Goal: Task Accomplishment & Management: Manage account settings

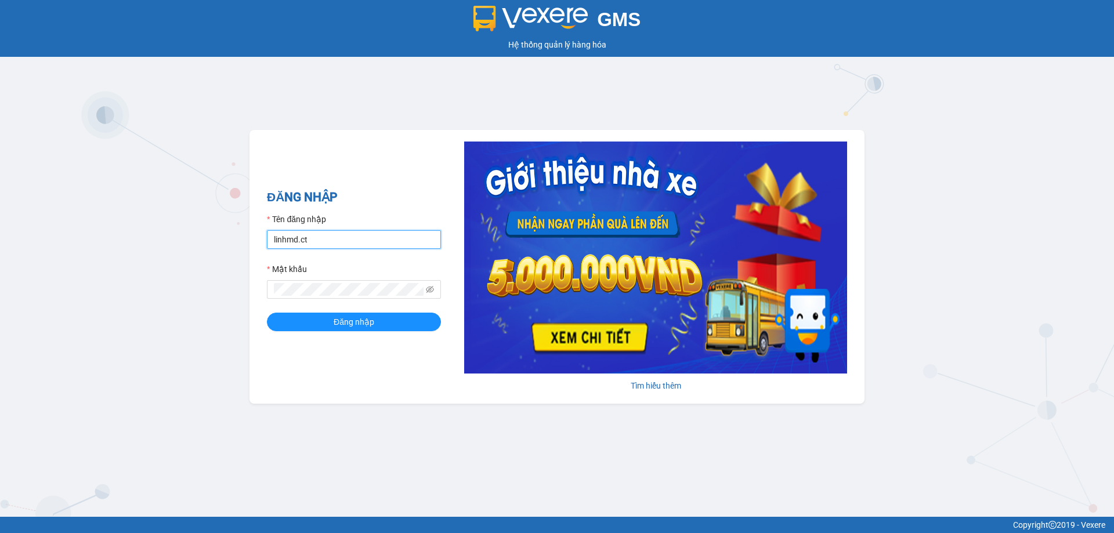
click at [368, 245] on input "linhmd.ct" at bounding box center [354, 239] width 174 height 19
type input "nhatmd.ct"
click at [359, 323] on span "Đăng nhập" at bounding box center [354, 322] width 41 height 13
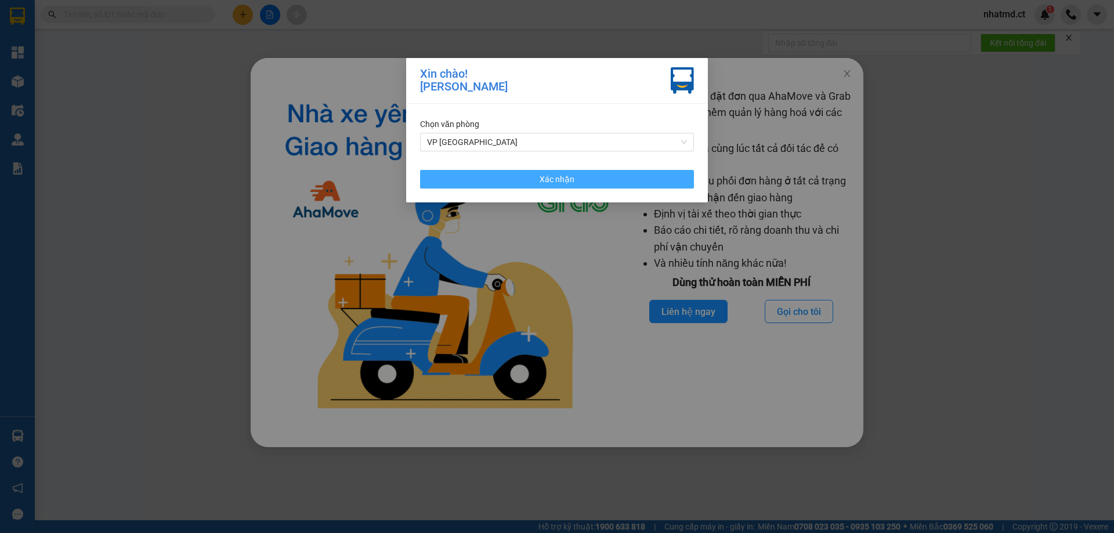
click at [555, 170] on button "Xác nhận" at bounding box center [557, 179] width 274 height 19
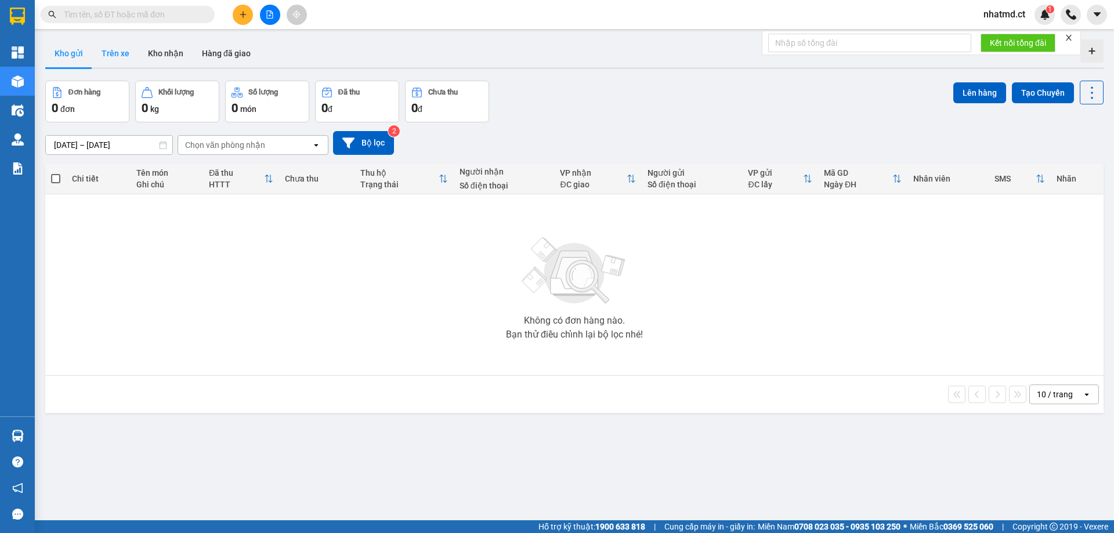
click at [125, 52] on button "Trên xe" at bounding box center [115, 53] width 46 height 28
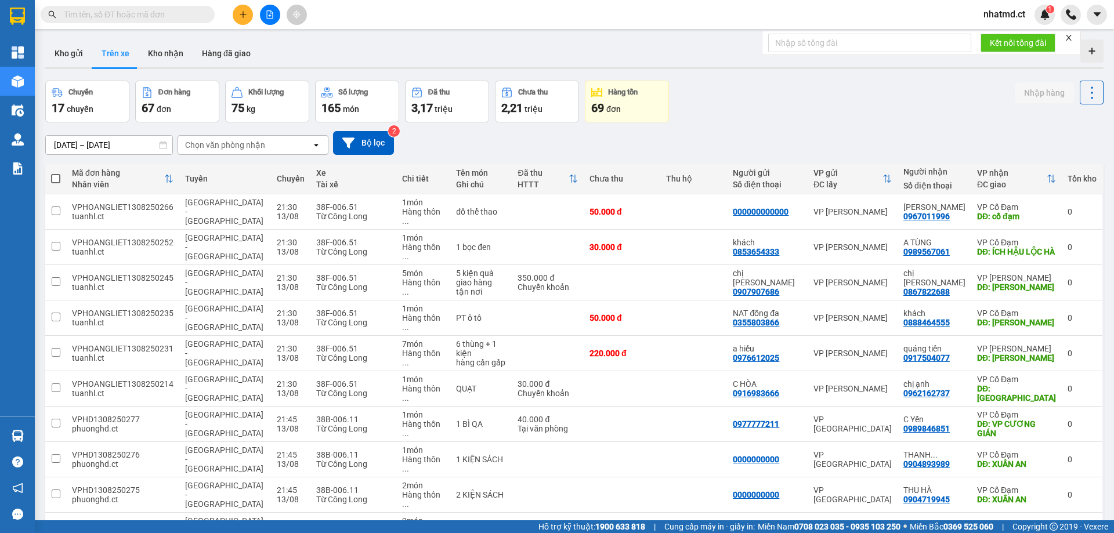
click at [234, 146] on div "Chọn văn phòng nhận" at bounding box center [225, 145] width 80 height 12
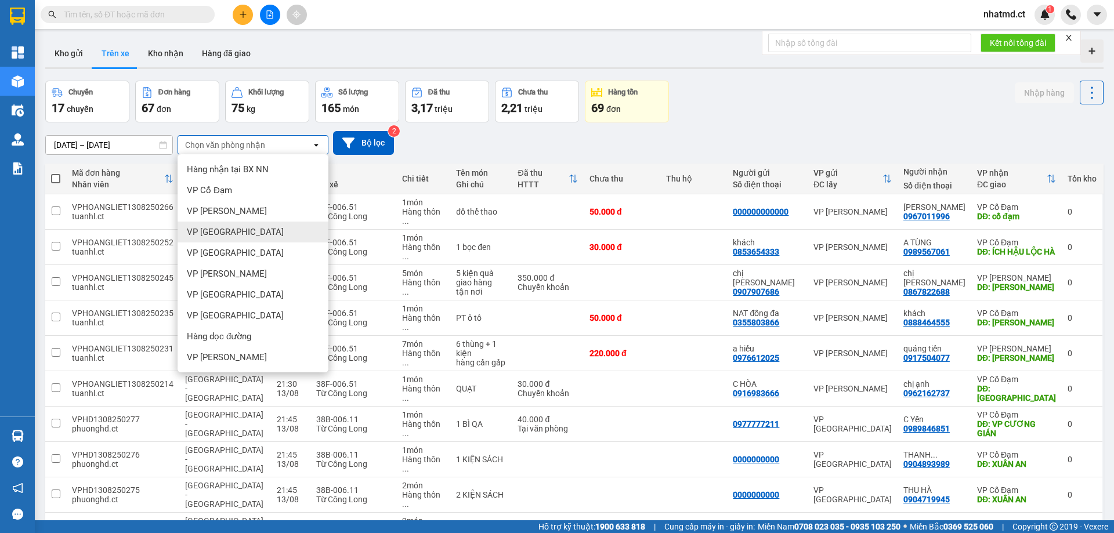
click at [232, 236] on div "VP [GEOGRAPHIC_DATA]" at bounding box center [253, 232] width 151 height 21
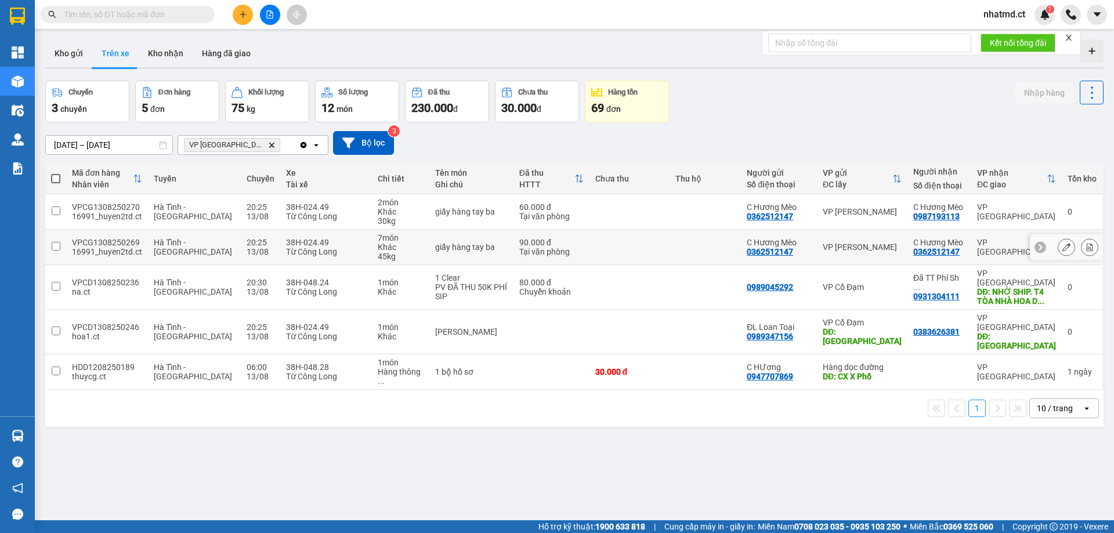
click at [471, 232] on td "giấy hàng tay ba" at bounding box center [471, 247] width 84 height 35
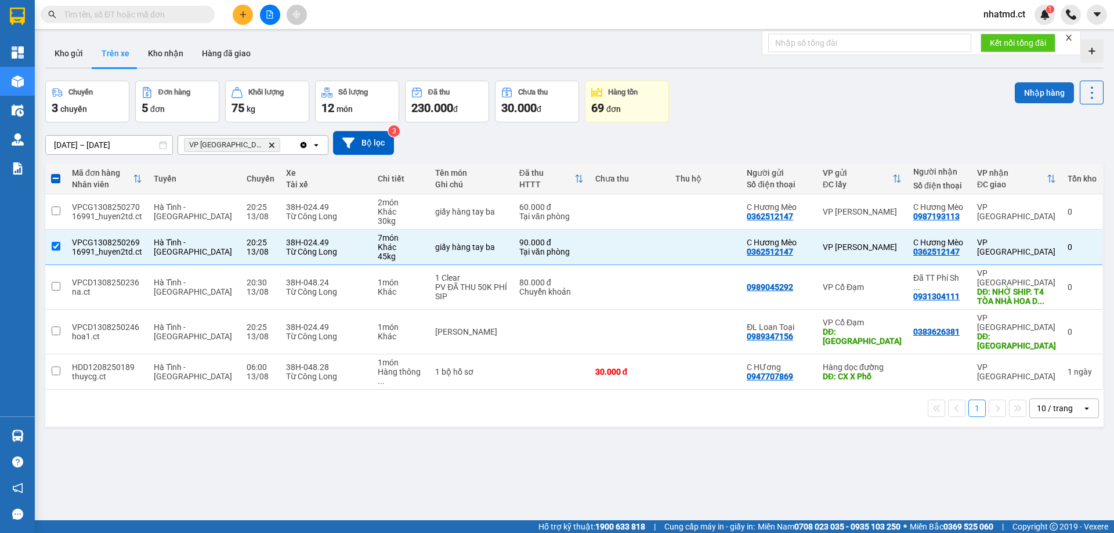
click at [1046, 93] on button "Nhập hàng" at bounding box center [1044, 92] width 59 height 21
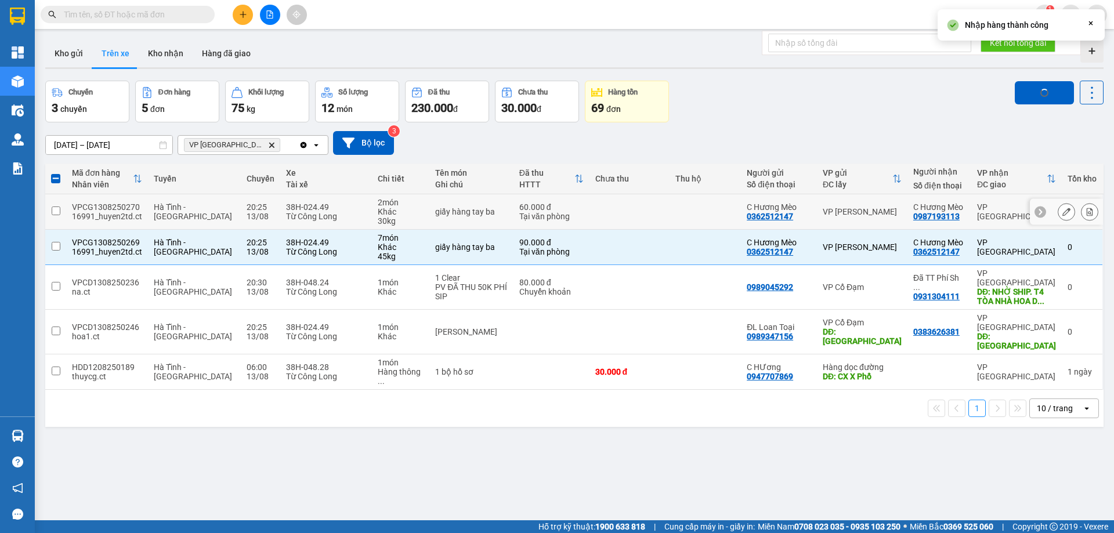
checkbox input "false"
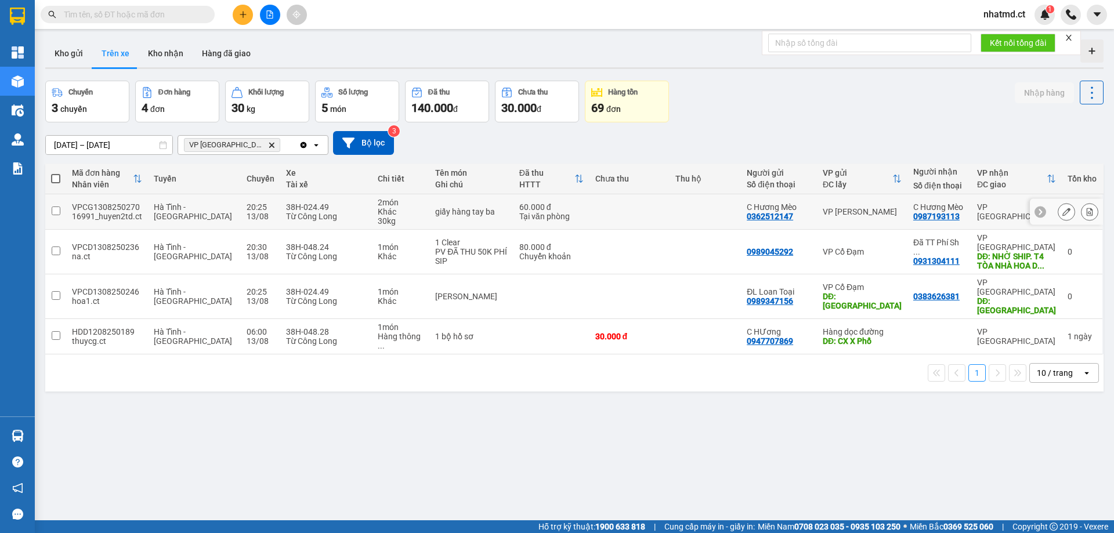
click at [621, 220] on td at bounding box center [630, 211] width 81 height 35
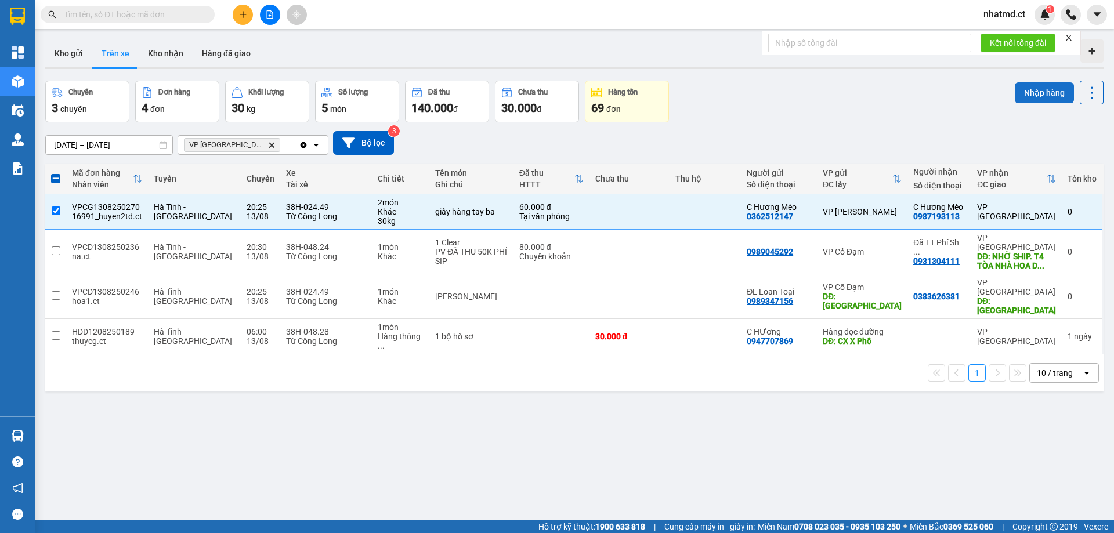
click at [1025, 99] on button "Nhập hàng" at bounding box center [1044, 92] width 59 height 21
checkbox input "false"
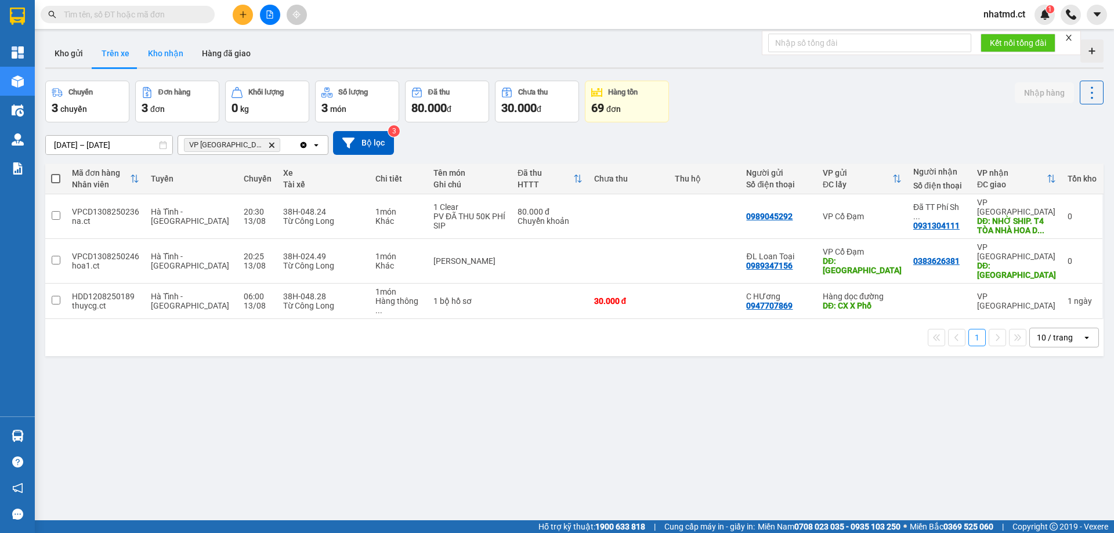
click at [150, 58] on button "Kho nhận" at bounding box center [166, 53] width 54 height 28
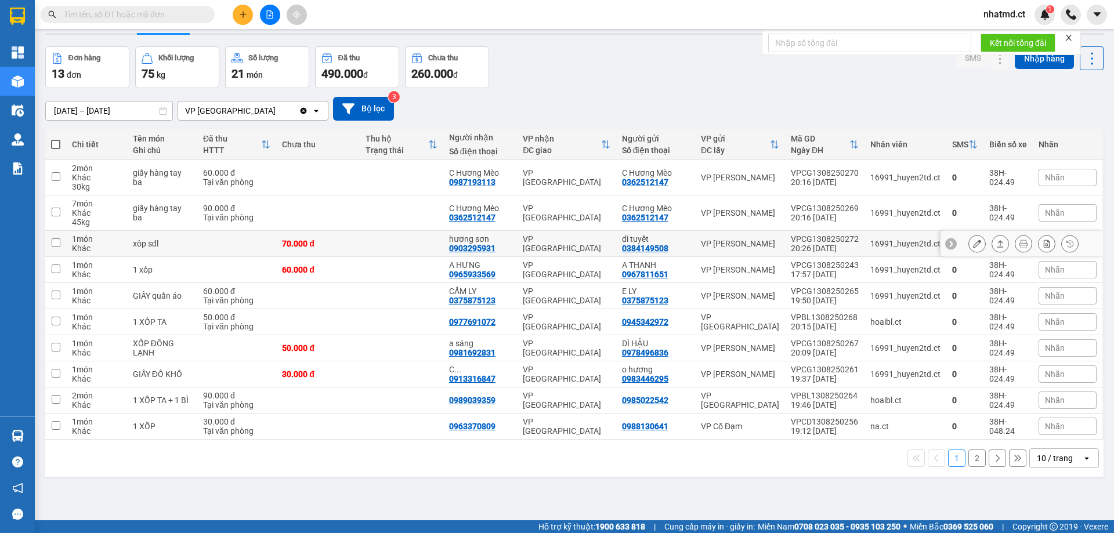
scroll to position [53, 0]
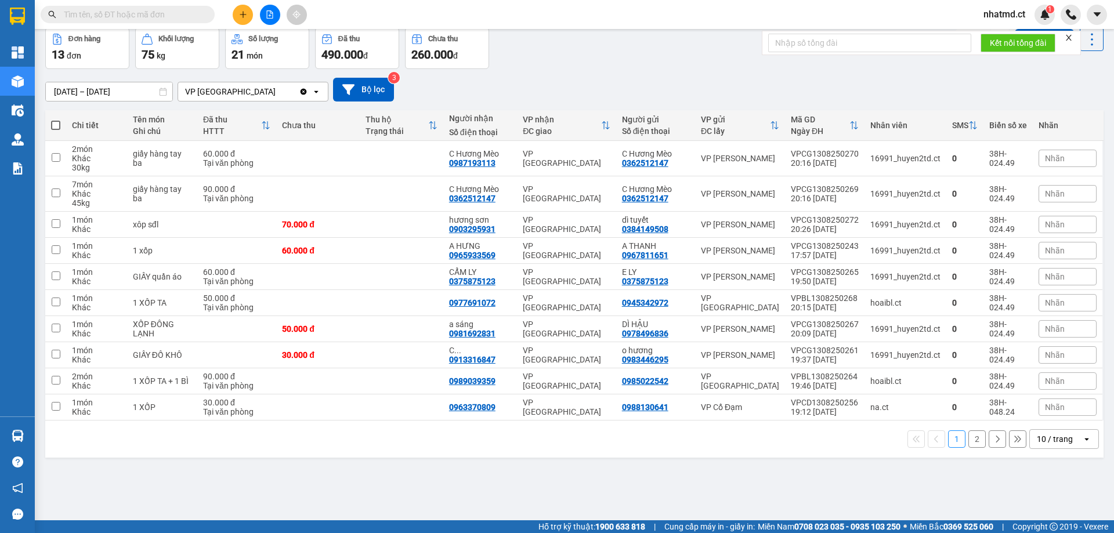
click at [1085, 439] on icon at bounding box center [1087, 439] width 4 height 2
click at [1067, 416] on span "100 / trang" at bounding box center [1051, 414] width 42 height 12
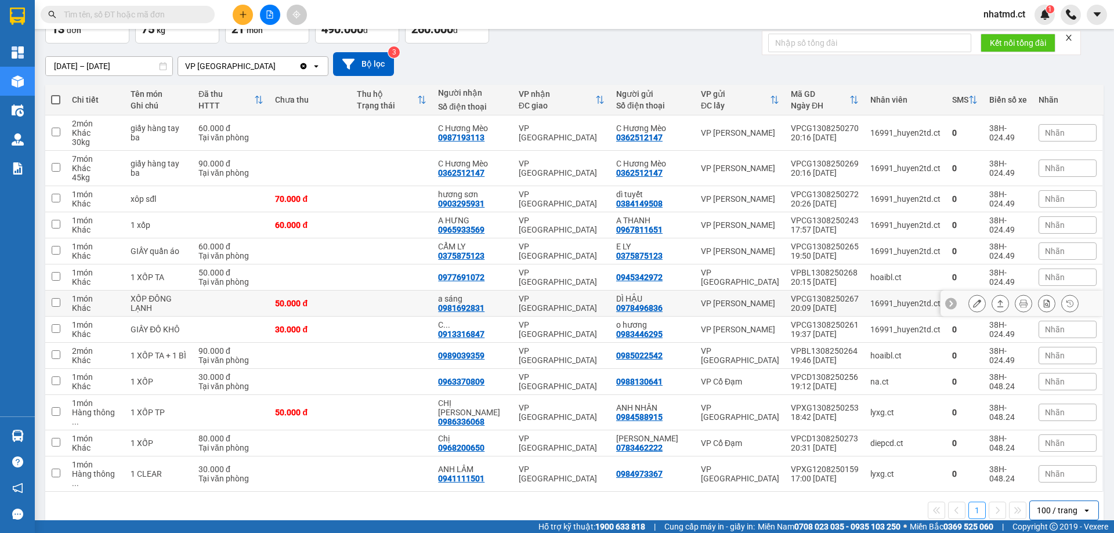
scroll to position [80, 0]
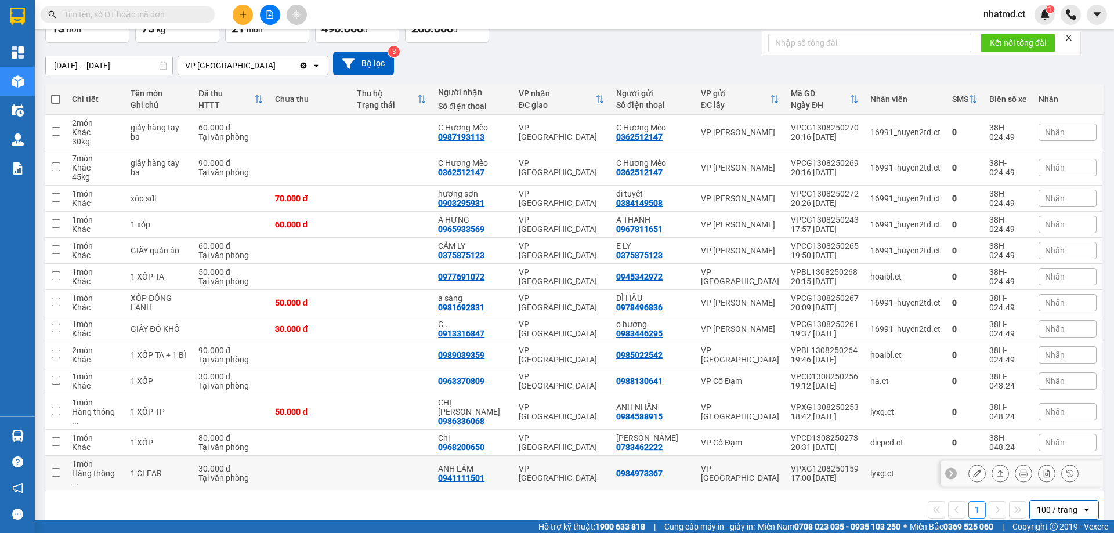
click at [534, 456] on td "VP [GEOGRAPHIC_DATA]" at bounding box center [561, 473] width 97 height 35
checkbox input "true"
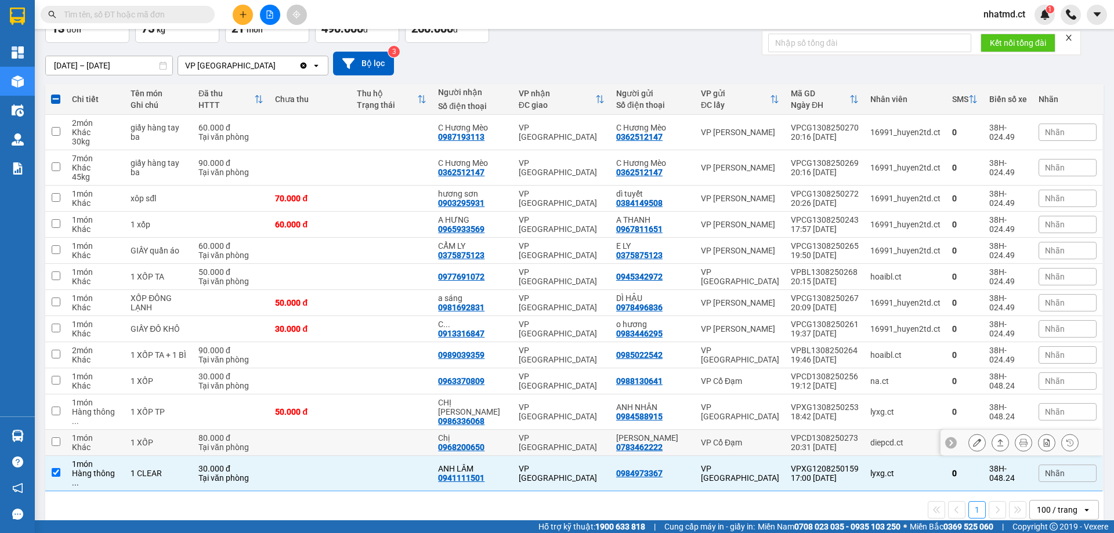
click at [401, 446] on td at bounding box center [391, 443] width 81 height 26
checkbox input "true"
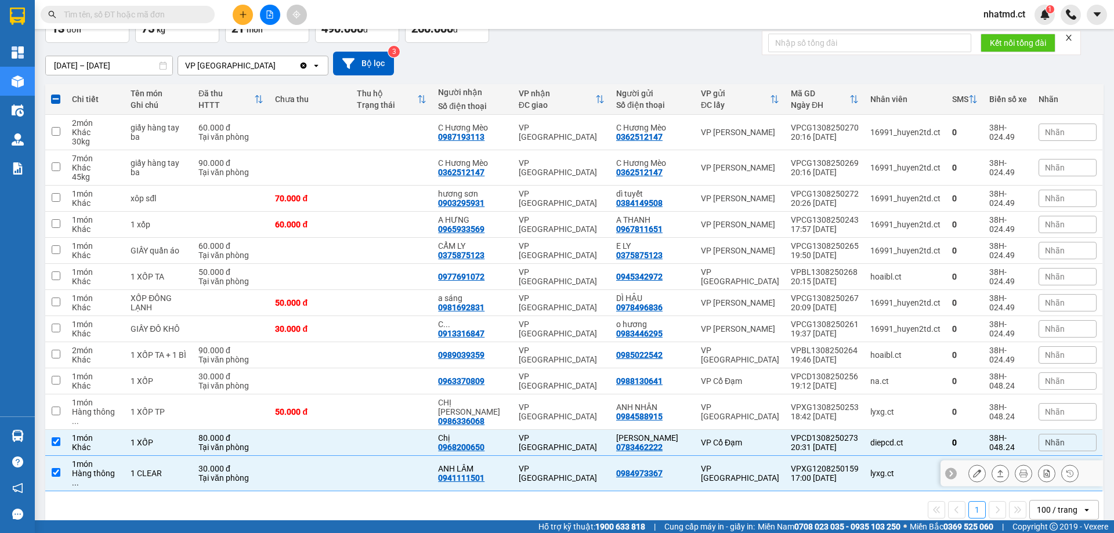
drag, startPoint x: 401, startPoint y: 462, endPoint x: 470, endPoint y: 505, distance: 81.3
click at [402, 463] on td at bounding box center [391, 473] width 81 height 35
checkbox input "false"
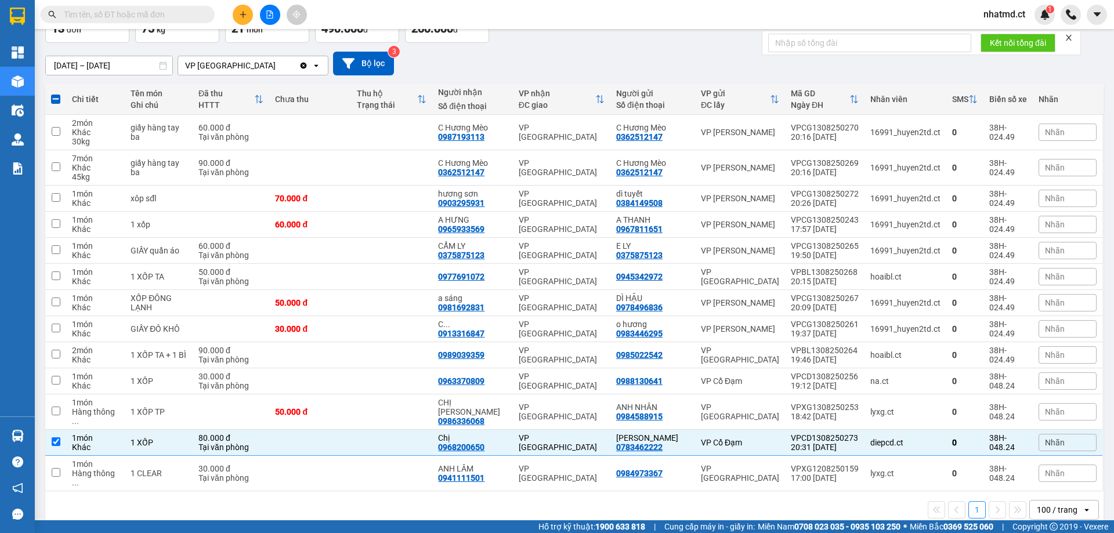
click at [485, 500] on div "1 100 / trang open" at bounding box center [574, 510] width 1049 height 20
click at [429, 408] on td at bounding box center [391, 412] width 81 height 35
checkbox input "true"
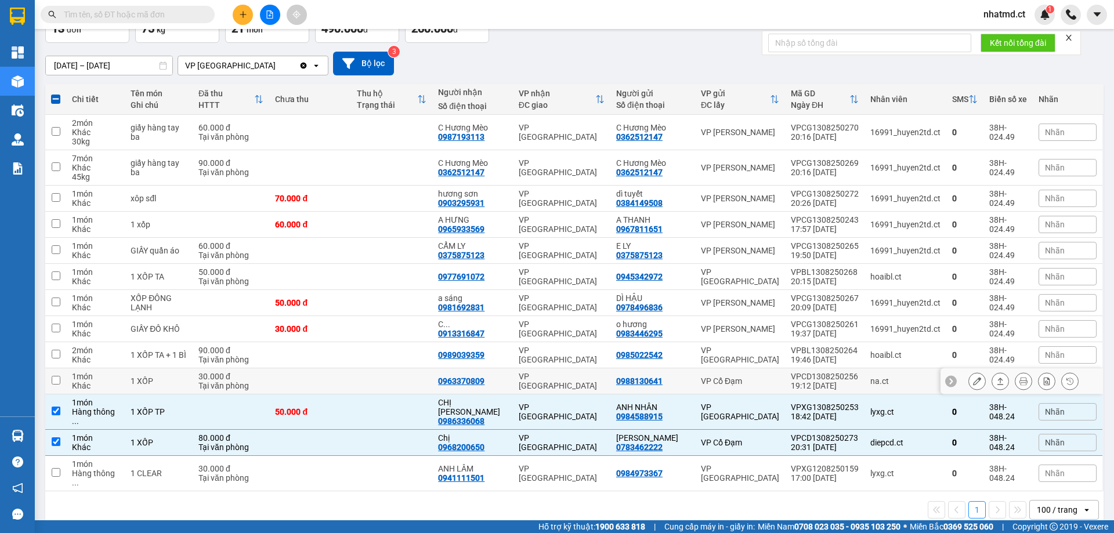
click at [409, 385] on td at bounding box center [391, 382] width 81 height 26
checkbox input "true"
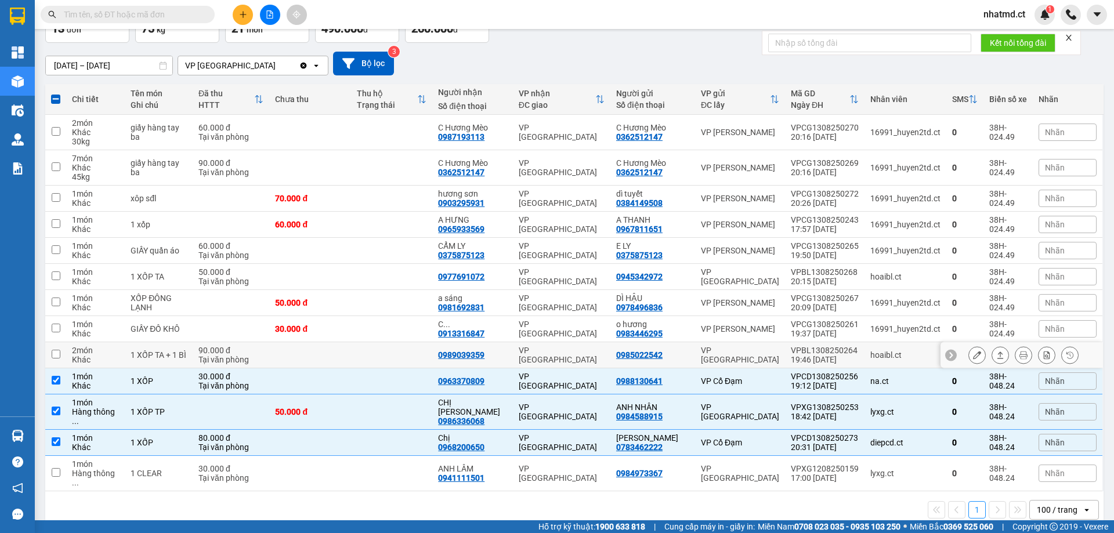
click at [385, 352] on td at bounding box center [391, 355] width 81 height 26
checkbox input "true"
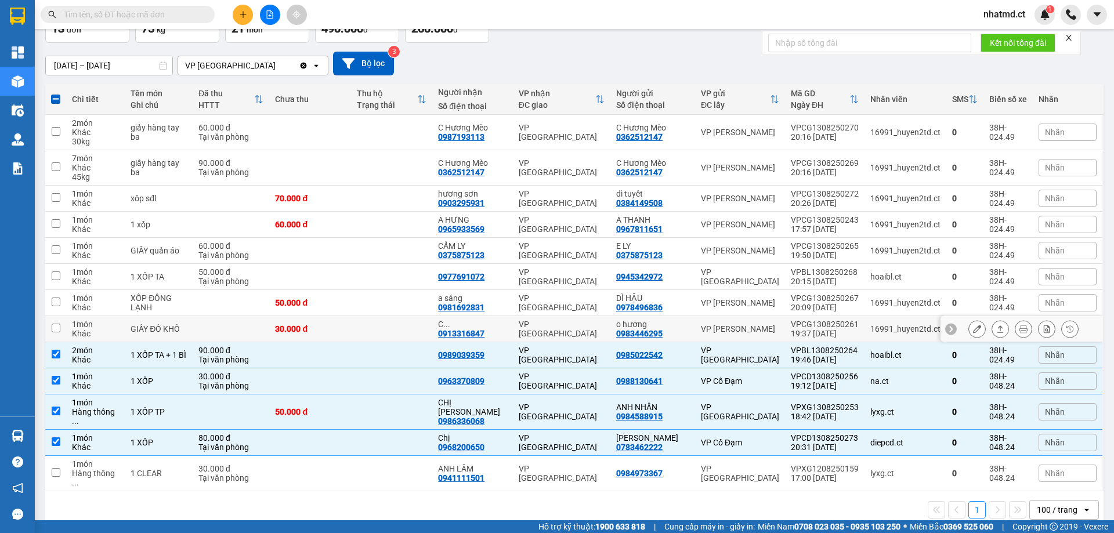
click at [406, 335] on td at bounding box center [391, 329] width 81 height 26
checkbox input "true"
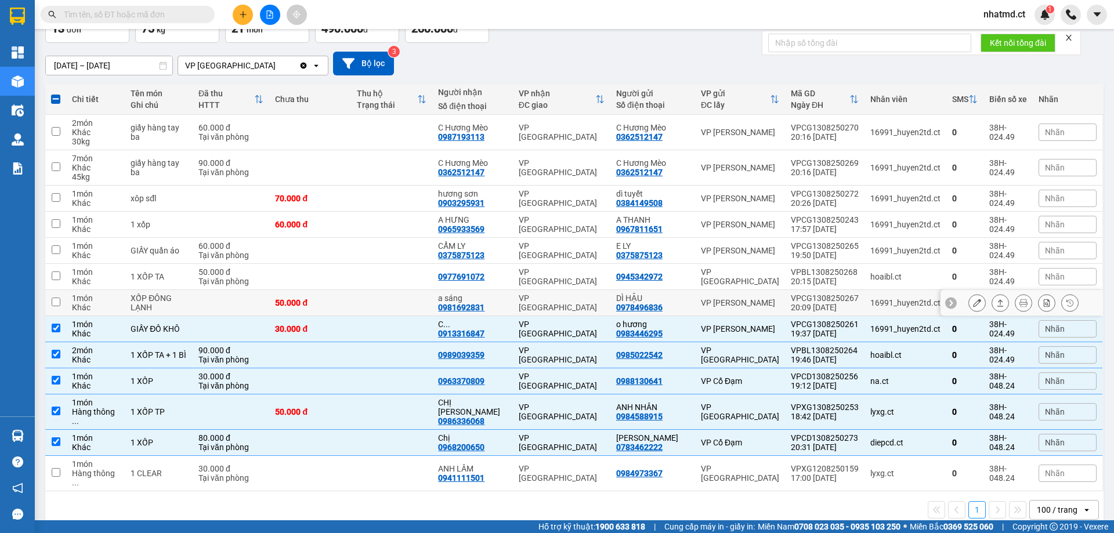
click at [432, 313] on td at bounding box center [391, 303] width 81 height 26
checkbox input "true"
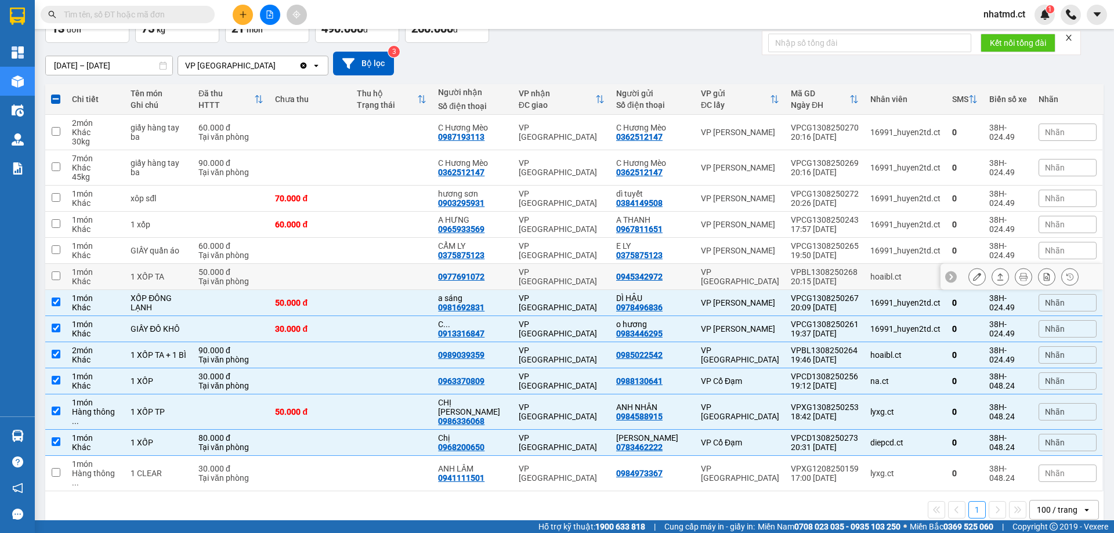
click at [485, 281] on div "0977691072" at bounding box center [461, 276] width 46 height 9
click at [507, 277] on div "0977691072" at bounding box center [472, 276] width 68 height 9
checkbox input "true"
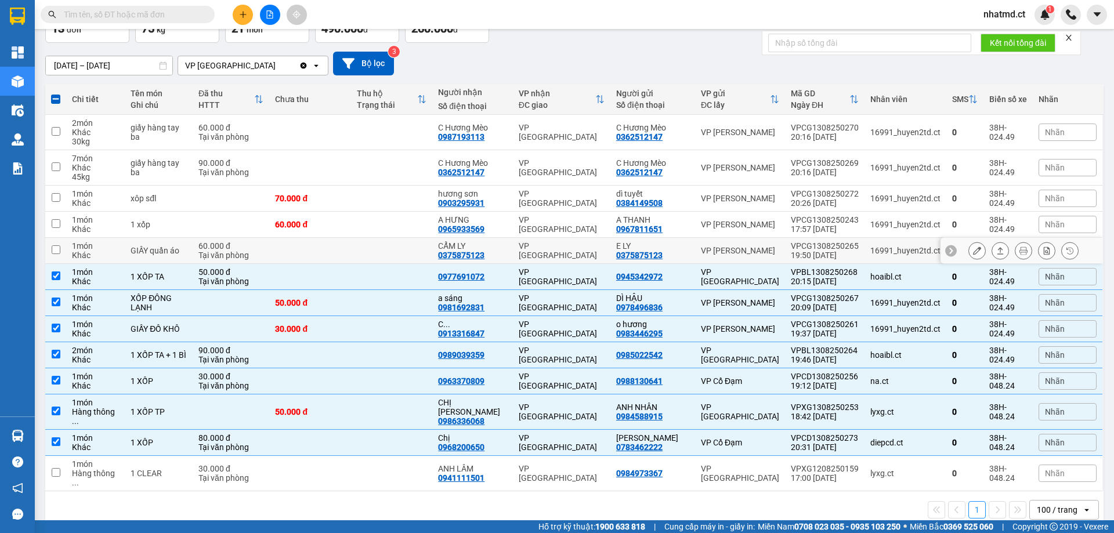
click at [552, 248] on div "VP [GEOGRAPHIC_DATA]" at bounding box center [562, 250] width 86 height 19
checkbox input "true"
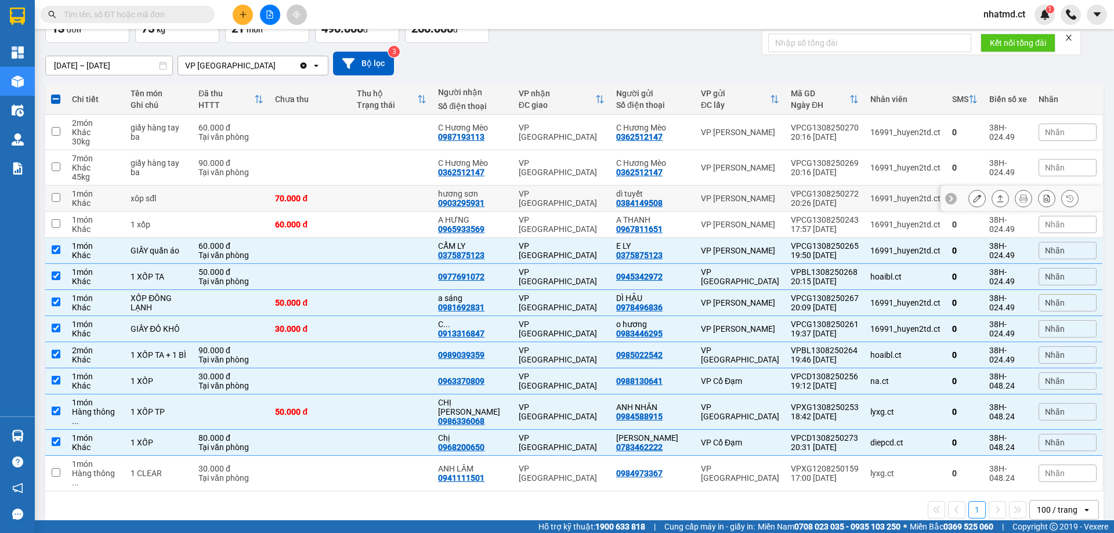
click at [512, 197] on td "hương sơn 0903295931" at bounding box center [472, 199] width 80 height 26
checkbox input "true"
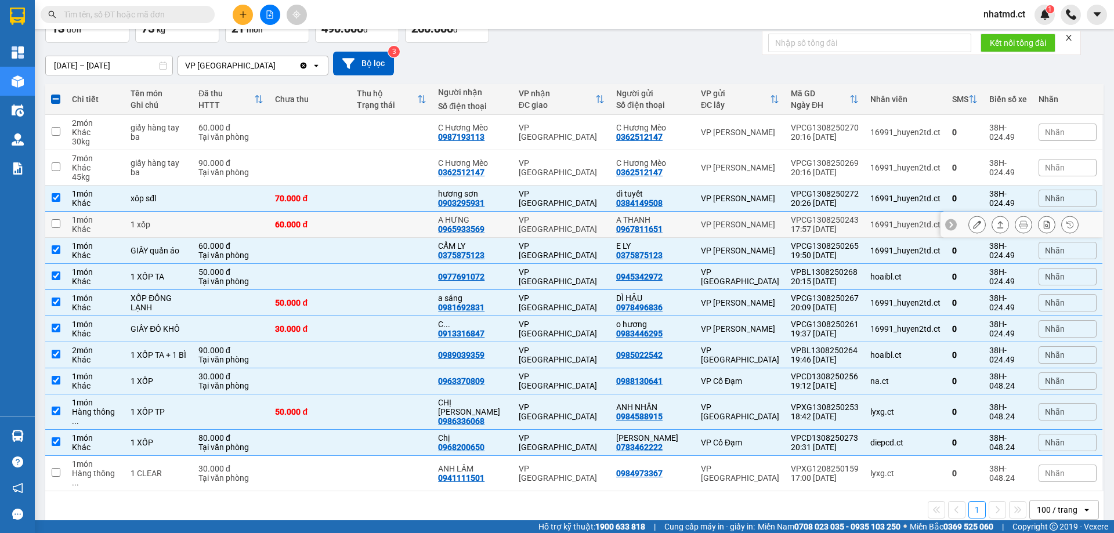
click at [512, 212] on td "A HƯNG 0965933569" at bounding box center [472, 225] width 80 height 26
checkbox input "true"
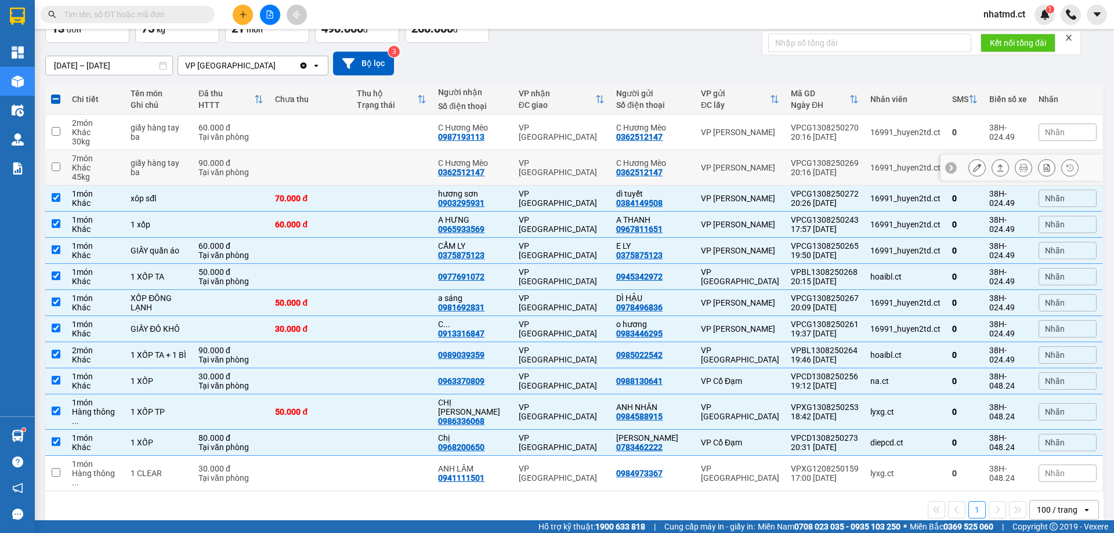
click at [393, 171] on td at bounding box center [391, 167] width 81 height 35
checkbox input "true"
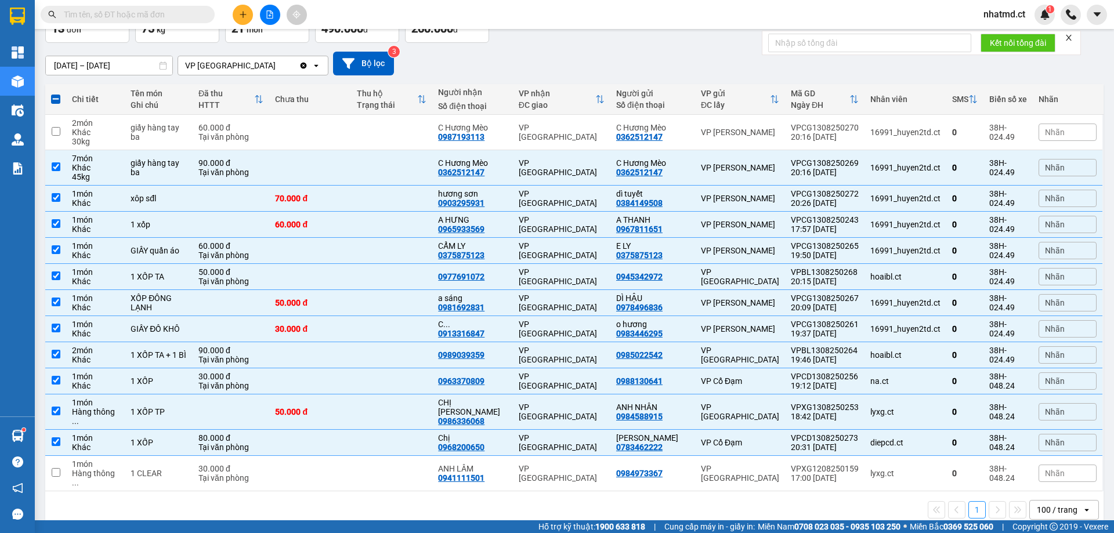
click at [164, 23] on div "Kết quả tìm kiếm ( 0 ) Bộ lọc No Data" at bounding box center [113, 15] width 226 height 20
click at [164, 16] on input "text" at bounding box center [132, 14] width 137 height 13
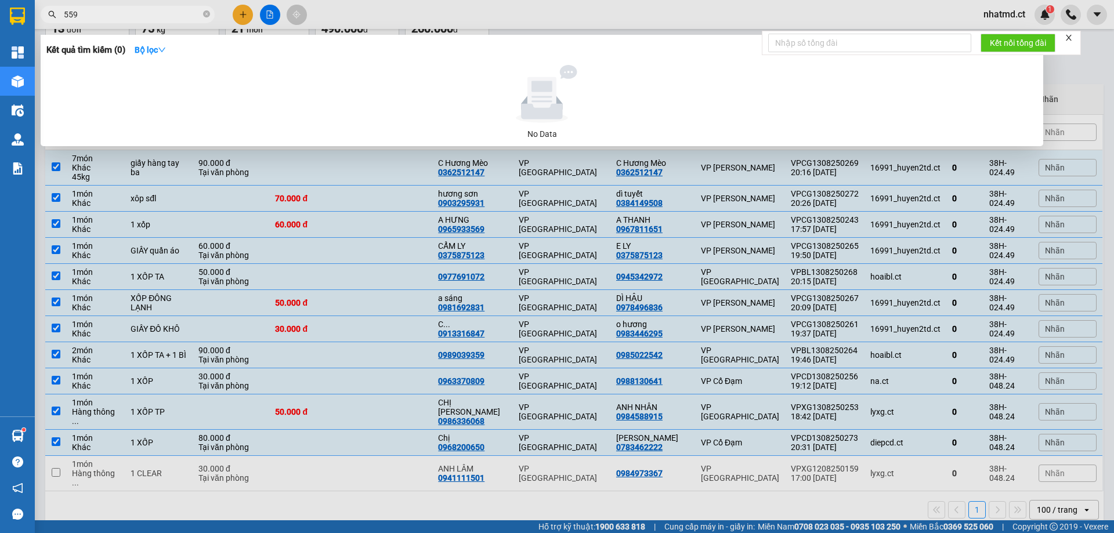
type input "5595"
click at [207, 16] on icon "close-circle" at bounding box center [206, 13] width 7 height 7
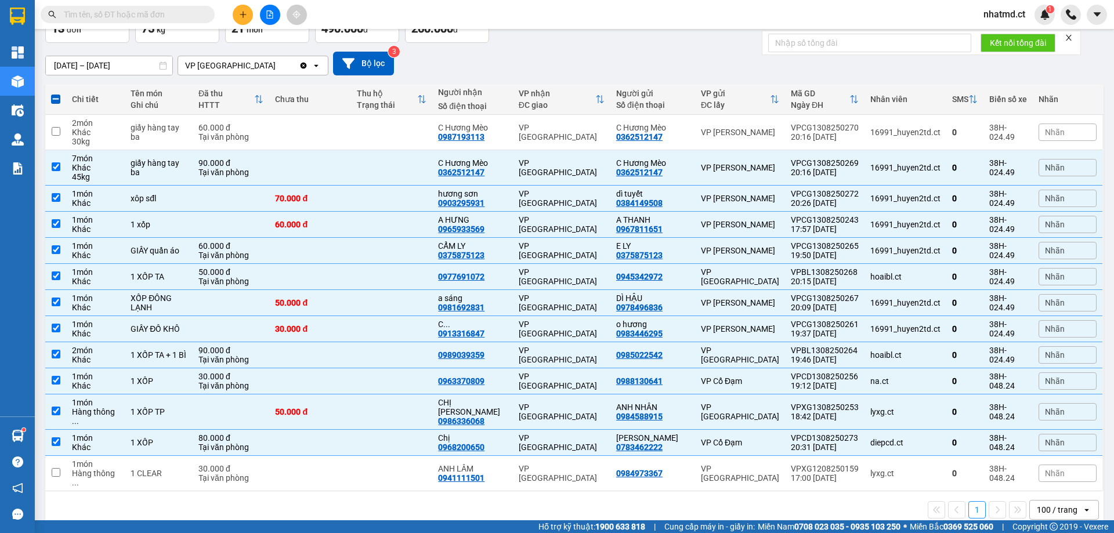
click at [238, 16] on button at bounding box center [243, 15] width 20 height 20
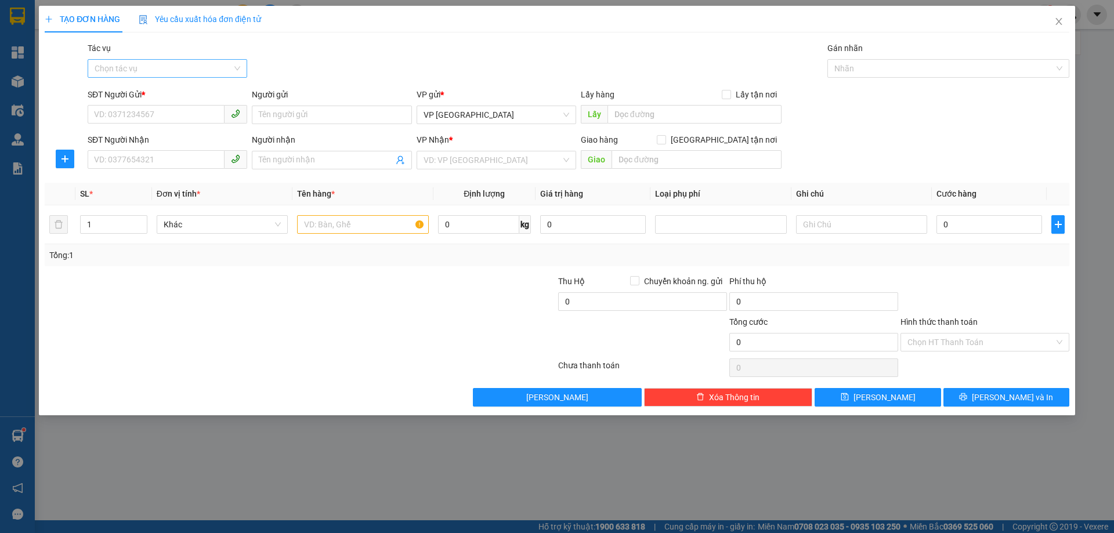
click at [183, 62] on input "Tác vụ" at bounding box center [164, 68] width 138 height 17
click at [179, 118] on div "Nhập hàng kho nhận" at bounding box center [168, 110] width 160 height 19
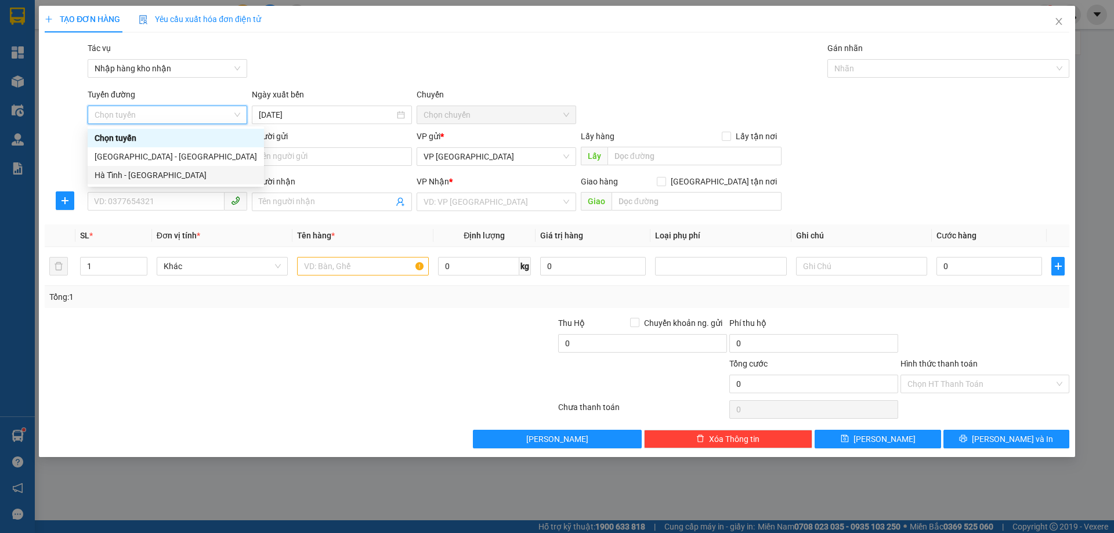
click at [168, 171] on div "Hà Tĩnh - Hà Nội" at bounding box center [176, 175] width 162 height 13
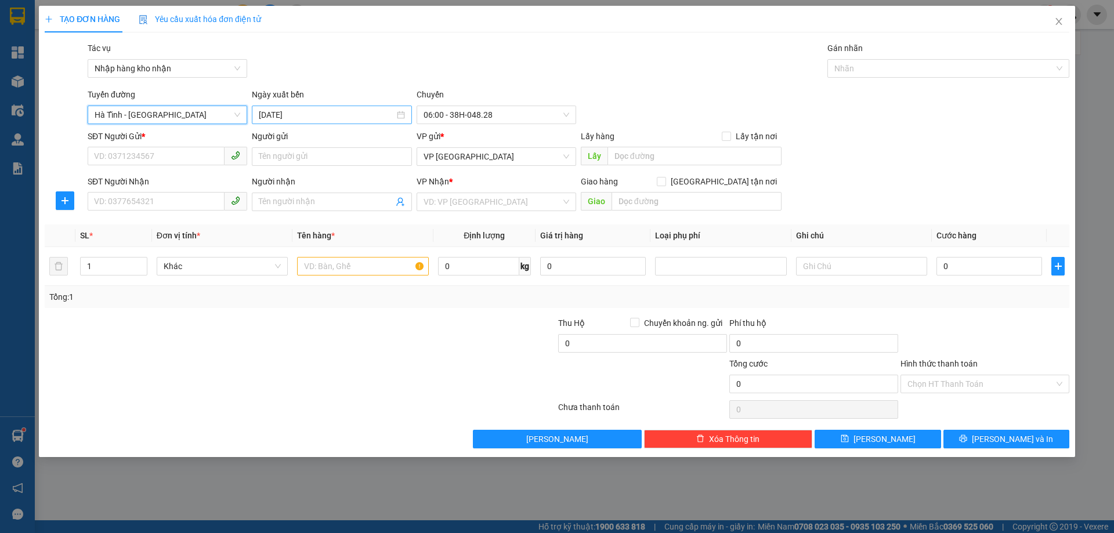
click at [305, 111] on input "14/08/2025" at bounding box center [326, 115] width 135 height 13
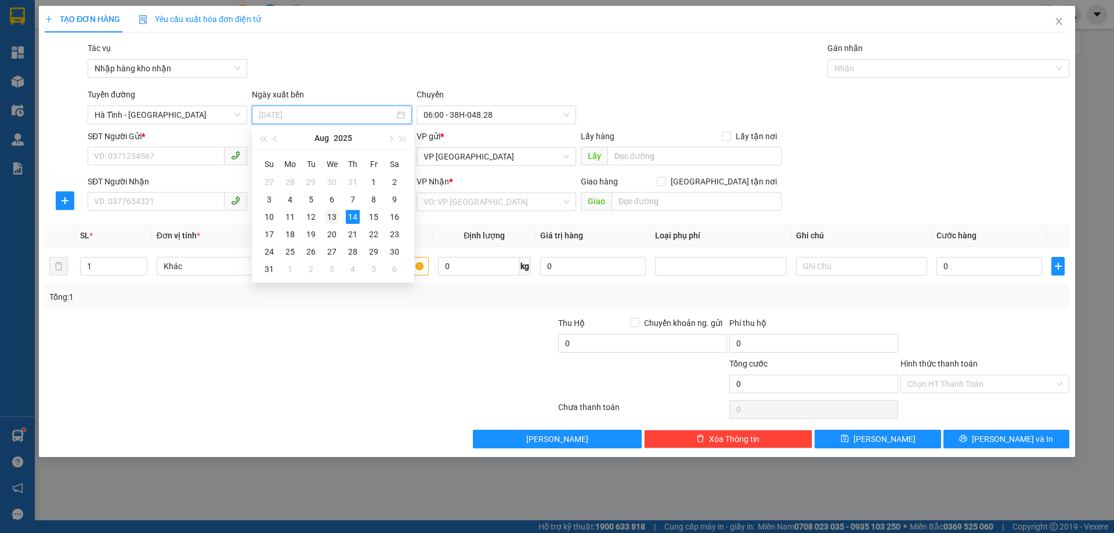
click at [326, 212] on div "13" at bounding box center [332, 217] width 14 height 14
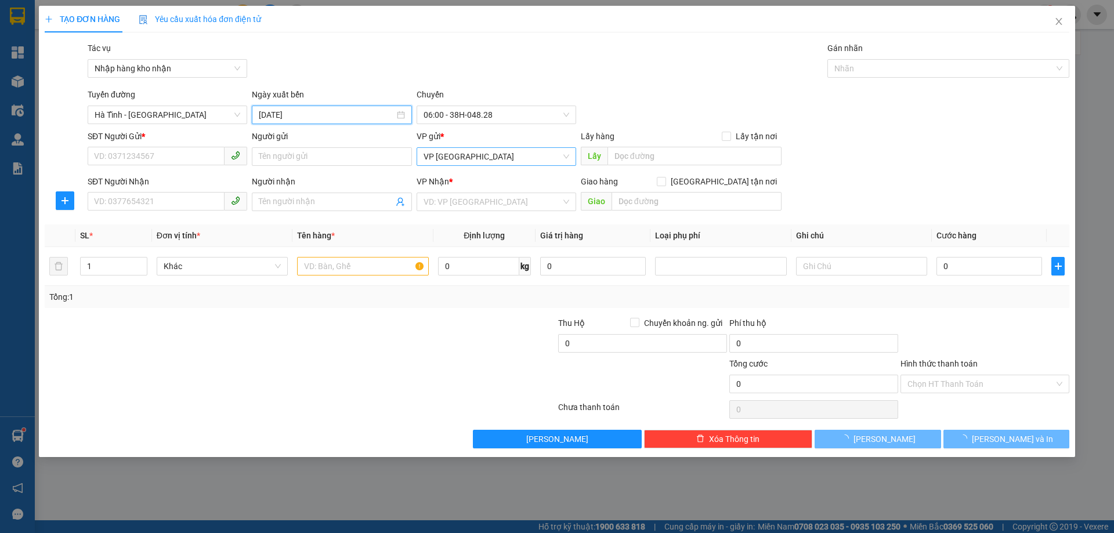
type input "13/08/2025"
click at [457, 112] on span "06:00 - 38H-048.28" at bounding box center [497, 114] width 146 height 17
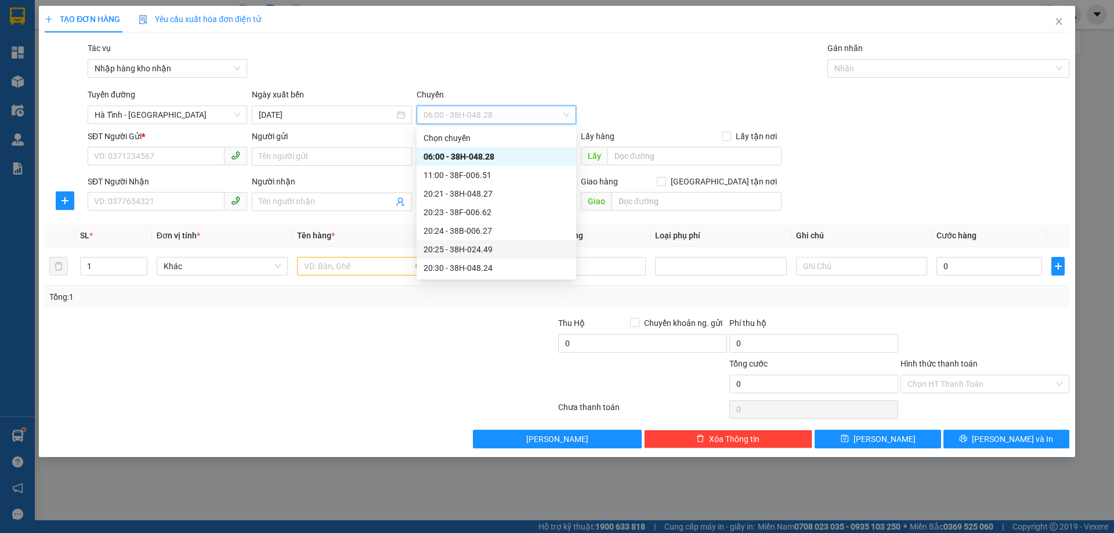
click at [480, 254] on div "20:25 - 38H-024.49" at bounding box center [497, 249] width 146 height 13
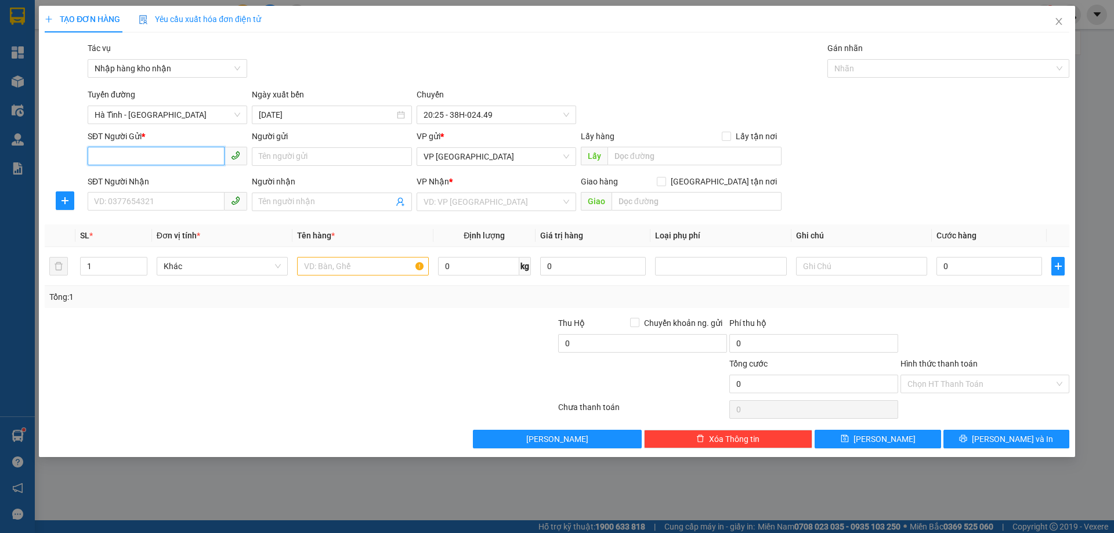
click at [211, 157] on input "SĐT Người Gửi *" at bounding box center [156, 156] width 137 height 19
click at [211, 157] on input "0359205595" at bounding box center [156, 156] width 137 height 19
type input "0359205595"
paste input "0359205595"
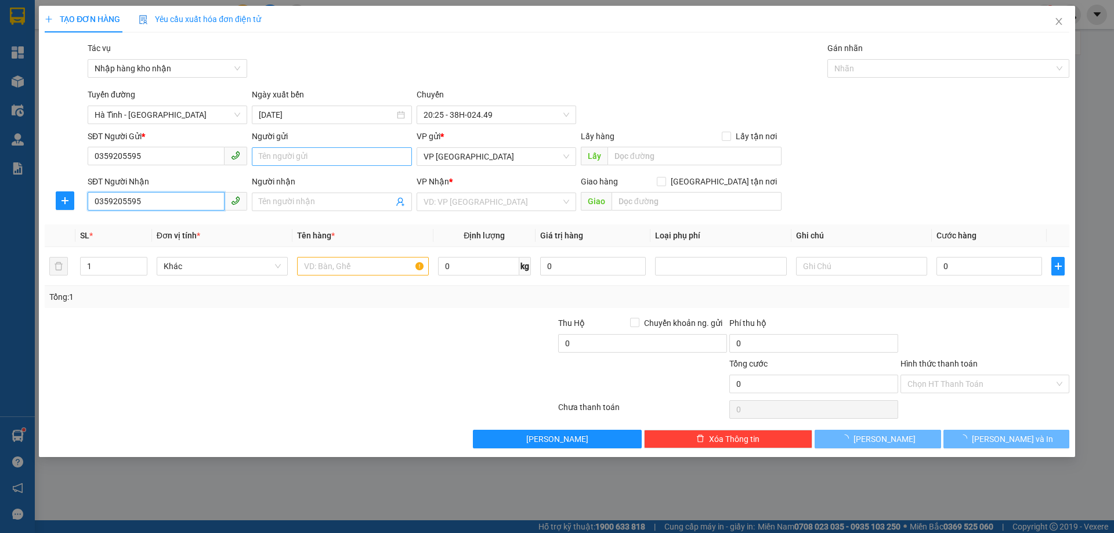
type input "0359205595"
click at [316, 150] on input "Người gửi" at bounding box center [332, 156] width 160 height 19
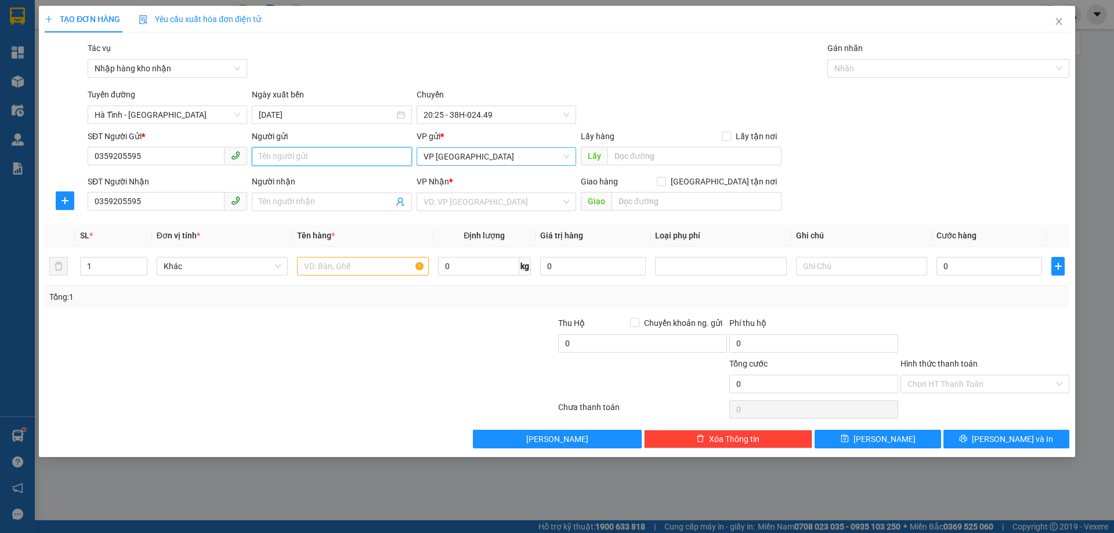
click at [445, 161] on span "VP [GEOGRAPHIC_DATA]" at bounding box center [497, 156] width 146 height 17
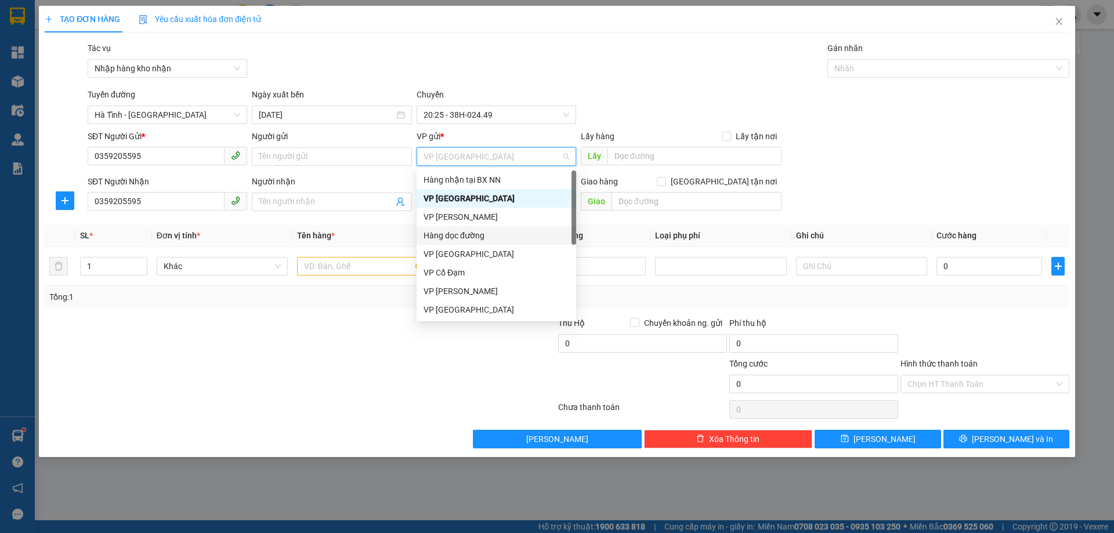
click at [457, 231] on div "Hàng dọc đường" at bounding box center [497, 235] width 146 height 13
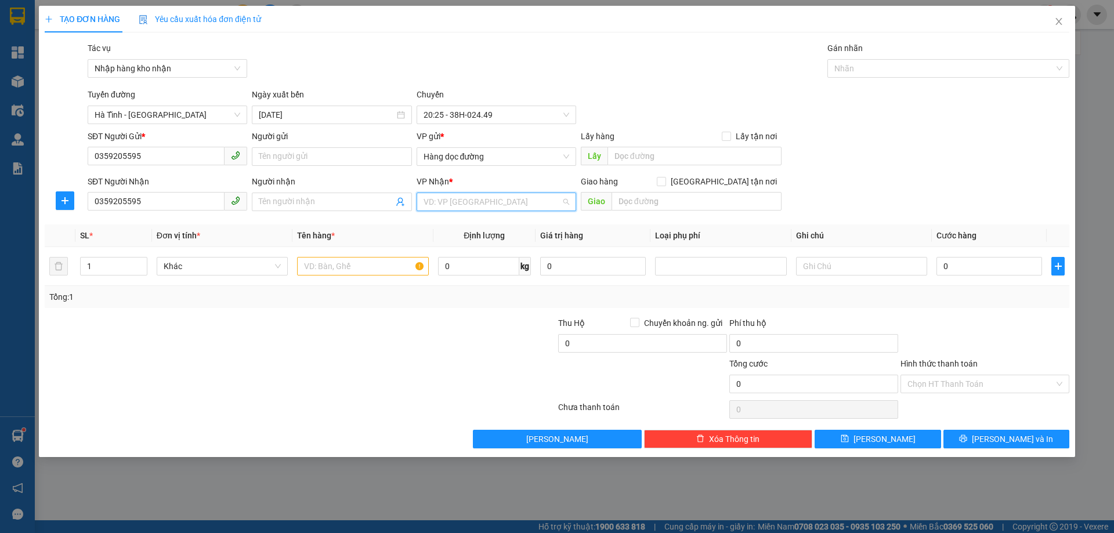
click at [455, 201] on input "search" at bounding box center [493, 201] width 138 height 17
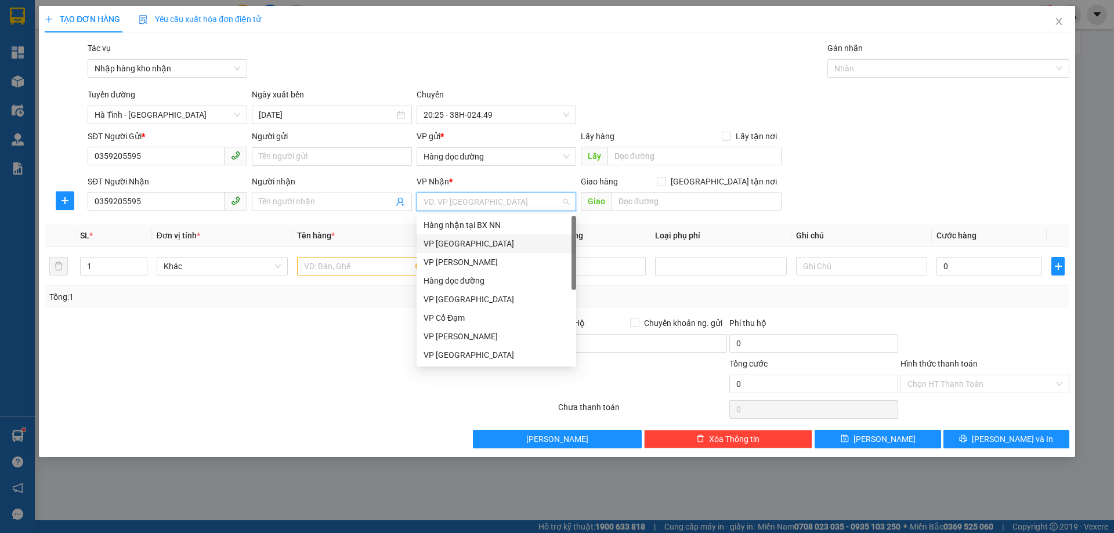
click at [450, 245] on div "VP [GEOGRAPHIC_DATA]" at bounding box center [497, 243] width 146 height 13
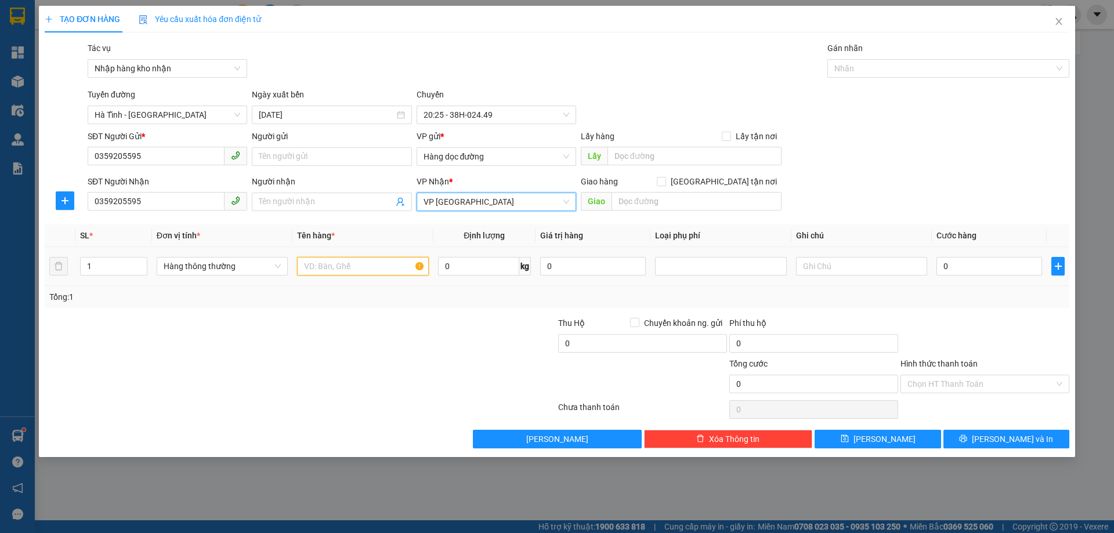
click at [366, 271] on input "text" at bounding box center [362, 266] width 131 height 19
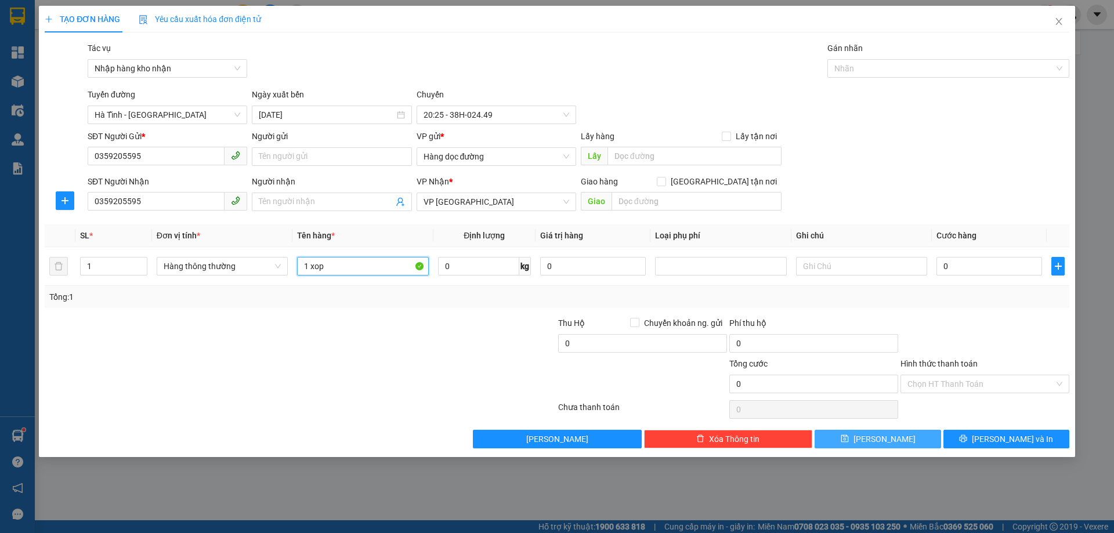
type input "1 xop"
click at [910, 447] on button "Lưu" at bounding box center [878, 439] width 126 height 19
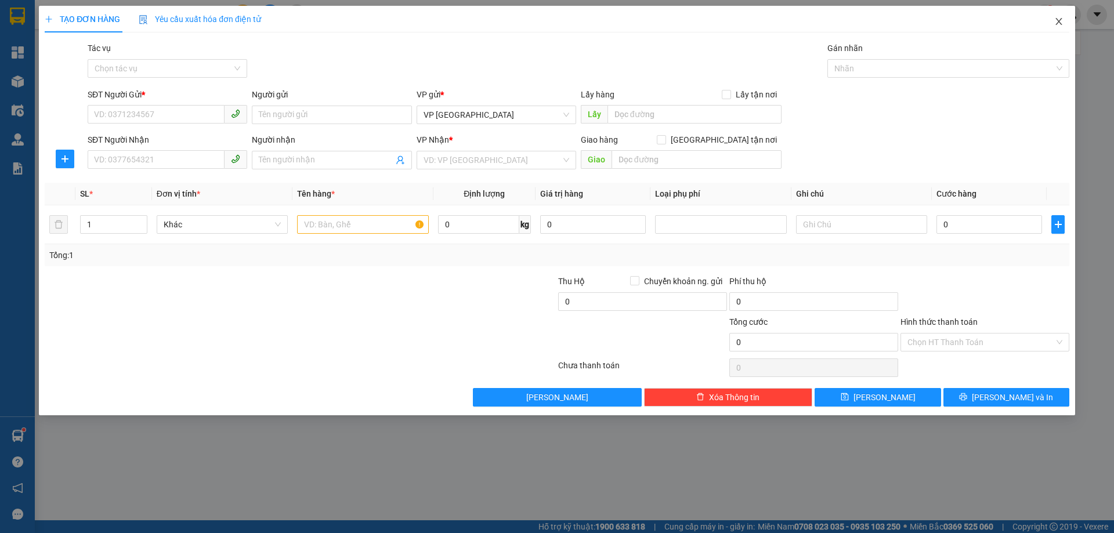
click at [1053, 35] on span "Close" at bounding box center [1059, 22] width 32 height 32
click at [1054, 21] on div "nhatmd.ct 1" at bounding box center [1014, 15] width 81 height 20
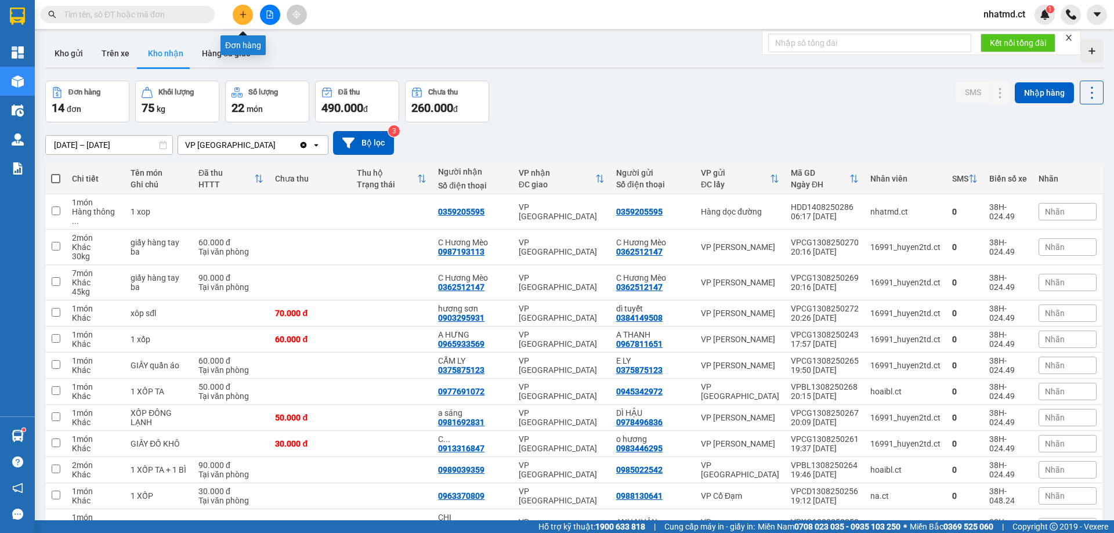
click at [245, 20] on button at bounding box center [243, 15] width 20 height 20
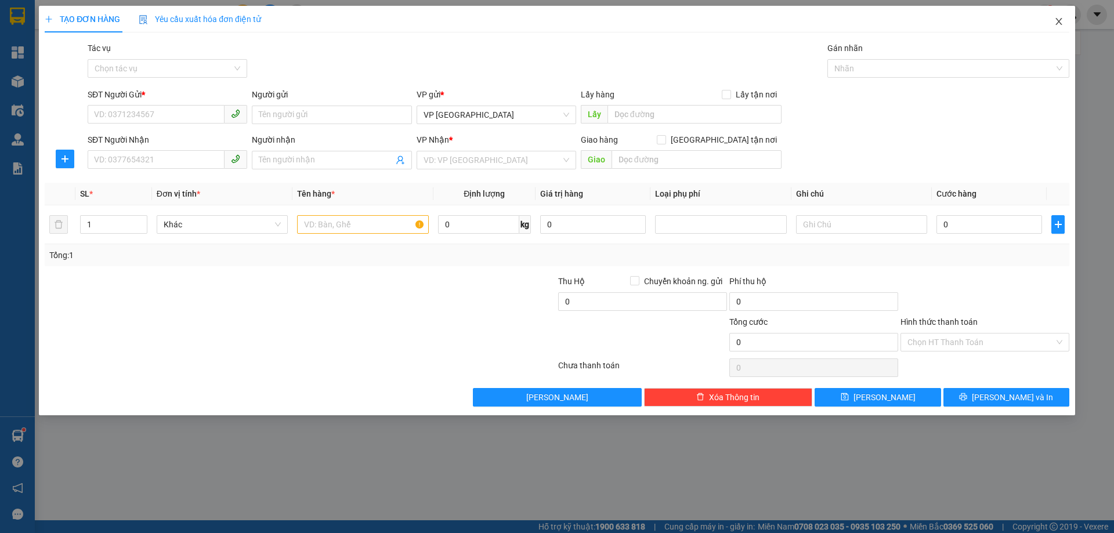
click at [1062, 26] on icon "close" at bounding box center [1058, 21] width 9 height 9
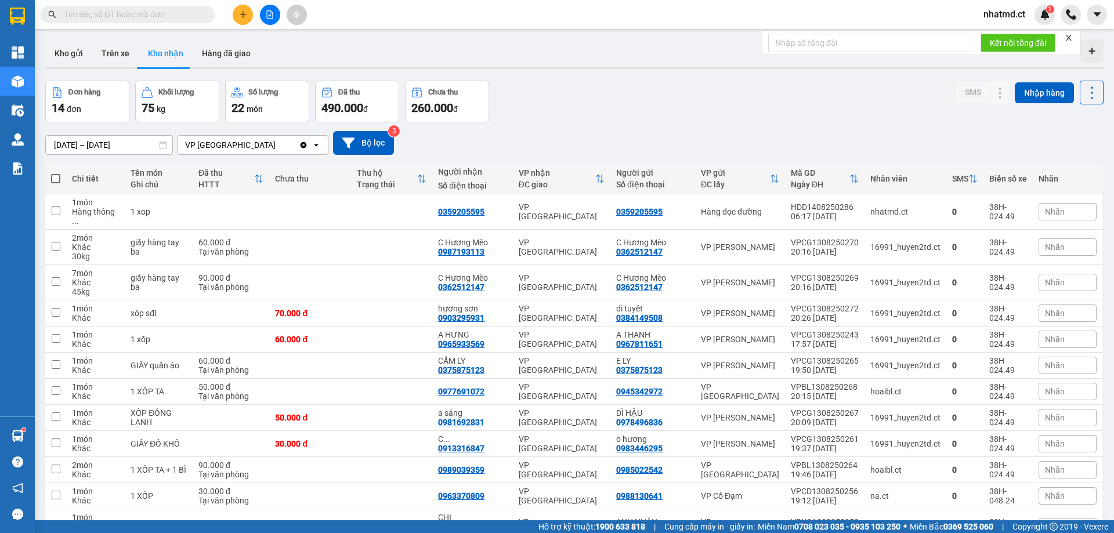
click at [206, 15] on span at bounding box center [206, 14] width 7 height 13
click at [203, 15] on span at bounding box center [206, 14] width 7 height 13
click at [335, 309] on div "70.000 đ" at bounding box center [310, 313] width 70 height 9
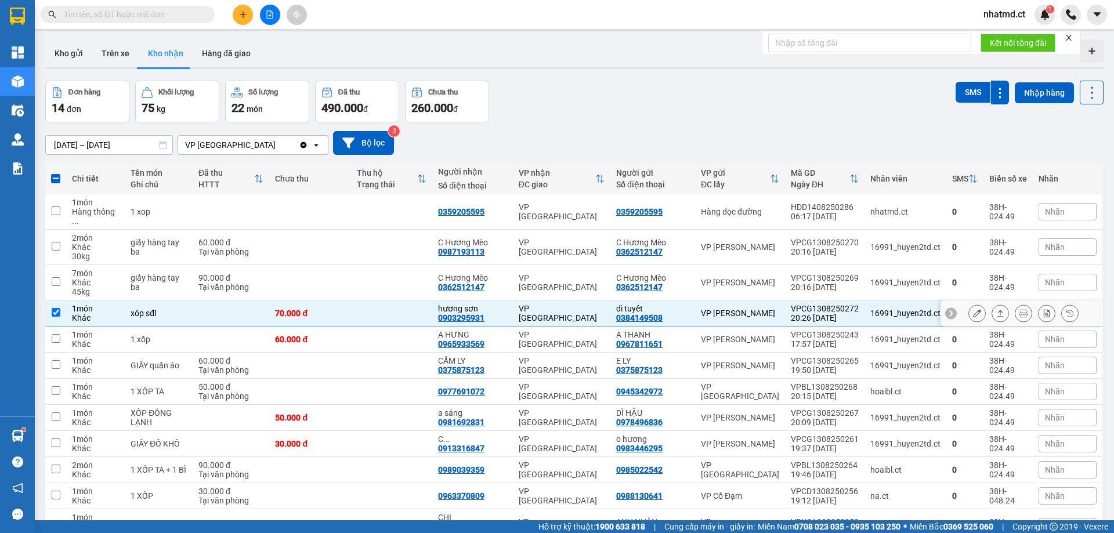
click at [335, 309] on div "70.000 đ" at bounding box center [310, 313] width 70 height 9
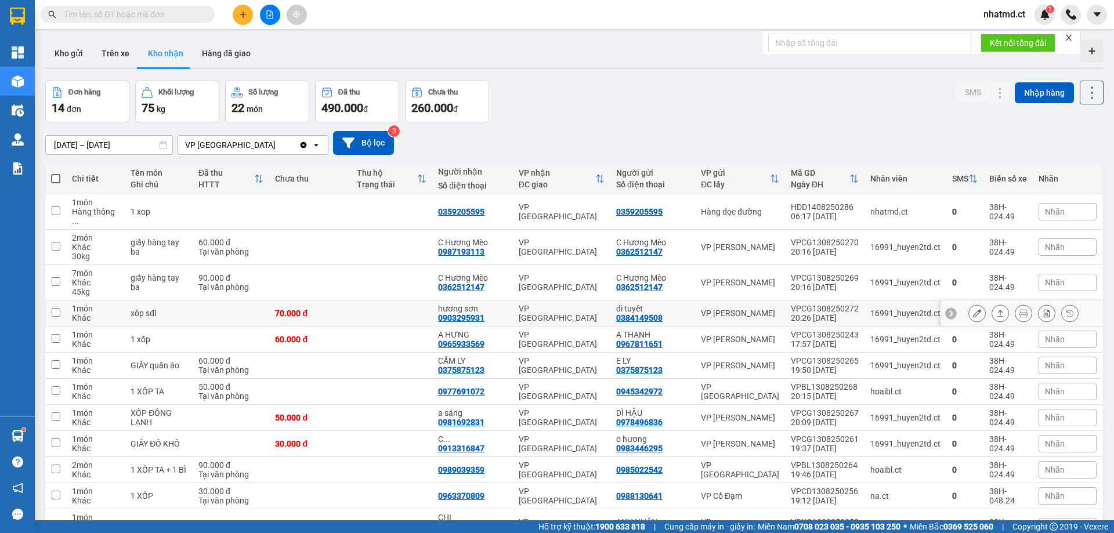
click at [378, 306] on td at bounding box center [391, 314] width 81 height 26
checkbox input "true"
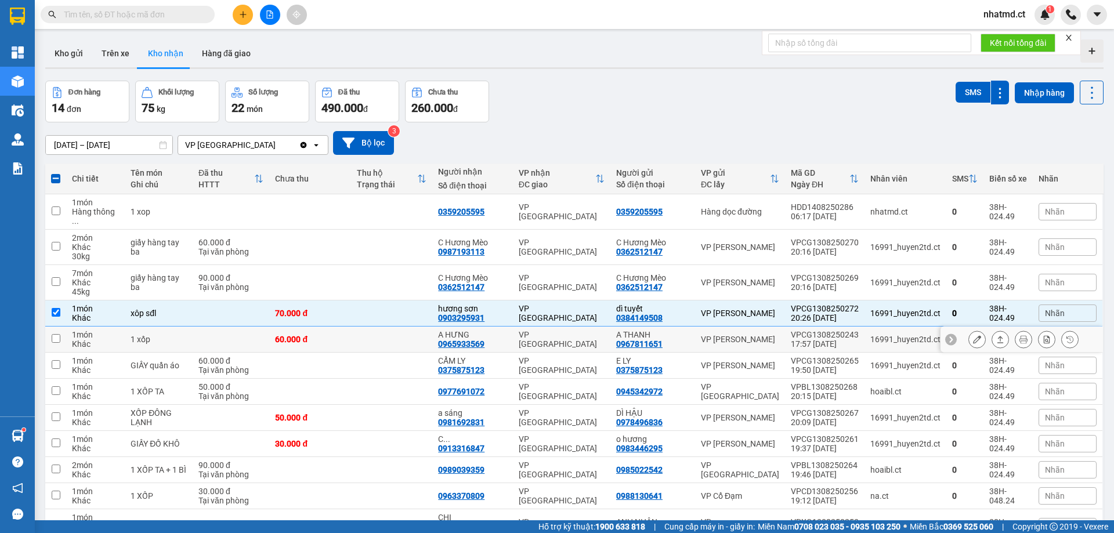
scroll to position [58, 0]
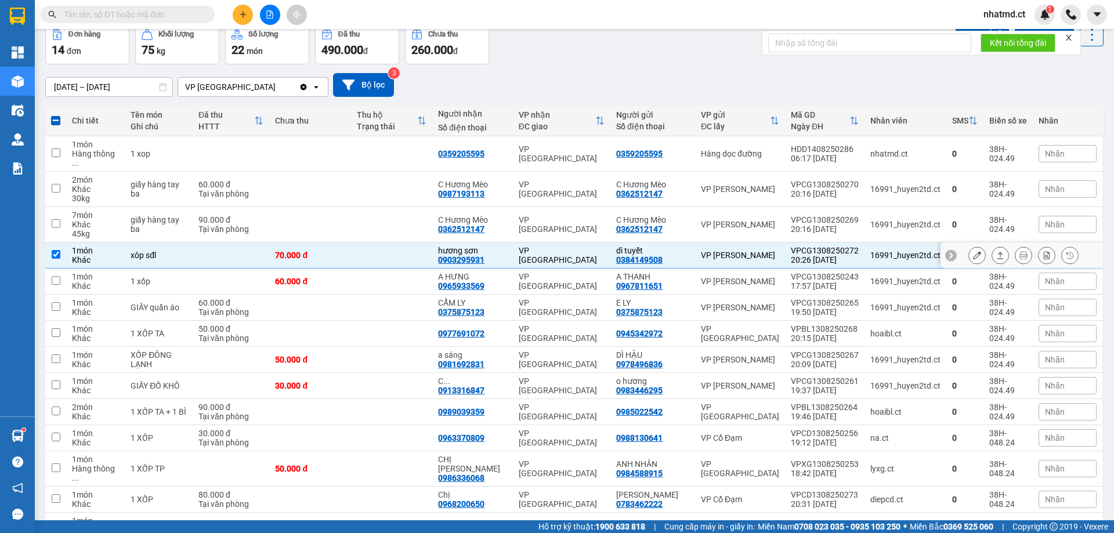
click at [969, 245] on button at bounding box center [977, 255] width 16 height 20
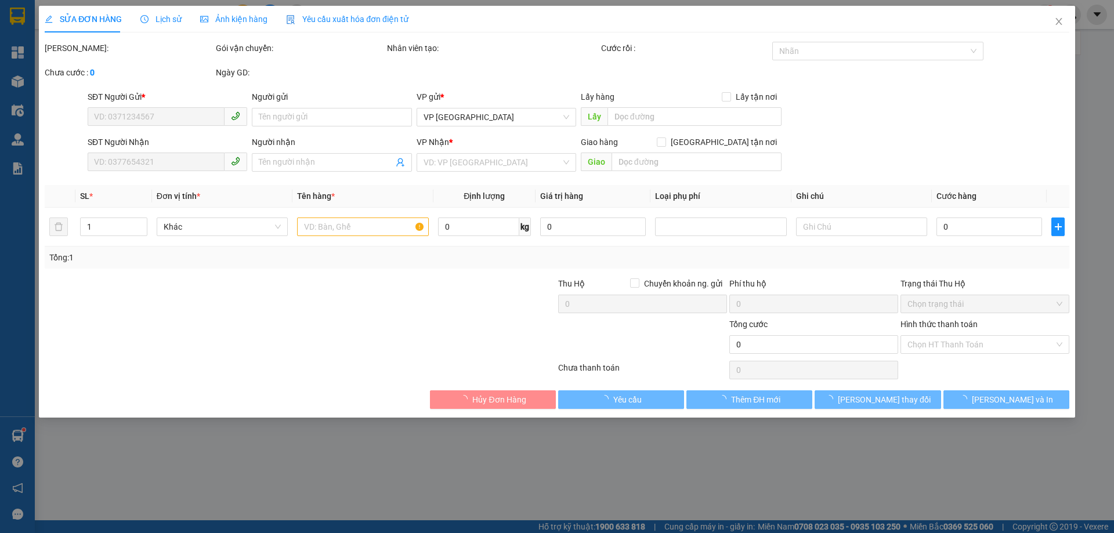
type input "0384149508"
type input "dì tuyết"
type input "0903295931"
type input "hương sơn"
type input "70.000"
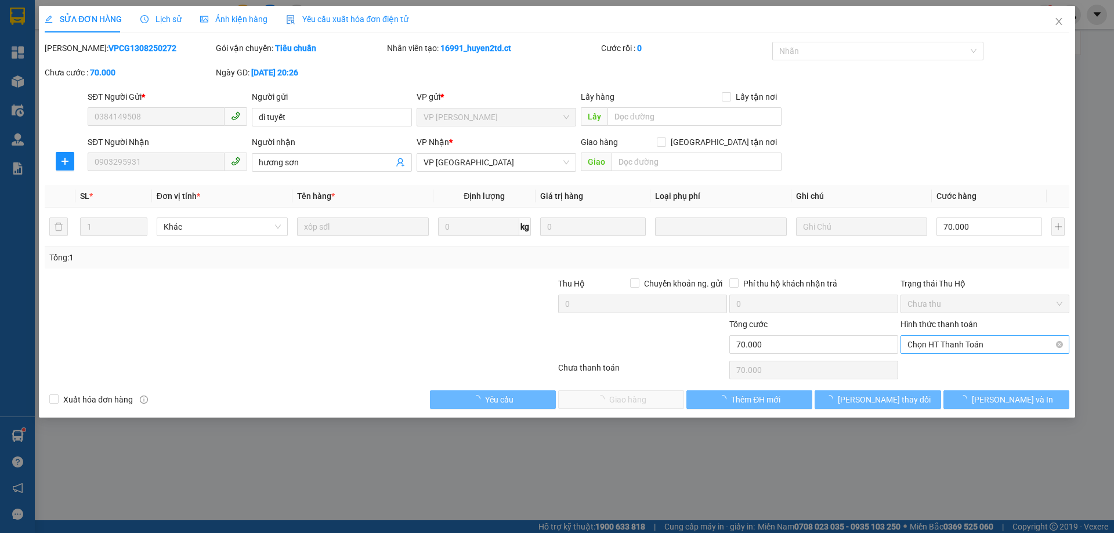
click at [960, 349] on span "Chọn HT Thanh Toán" at bounding box center [985, 344] width 155 height 17
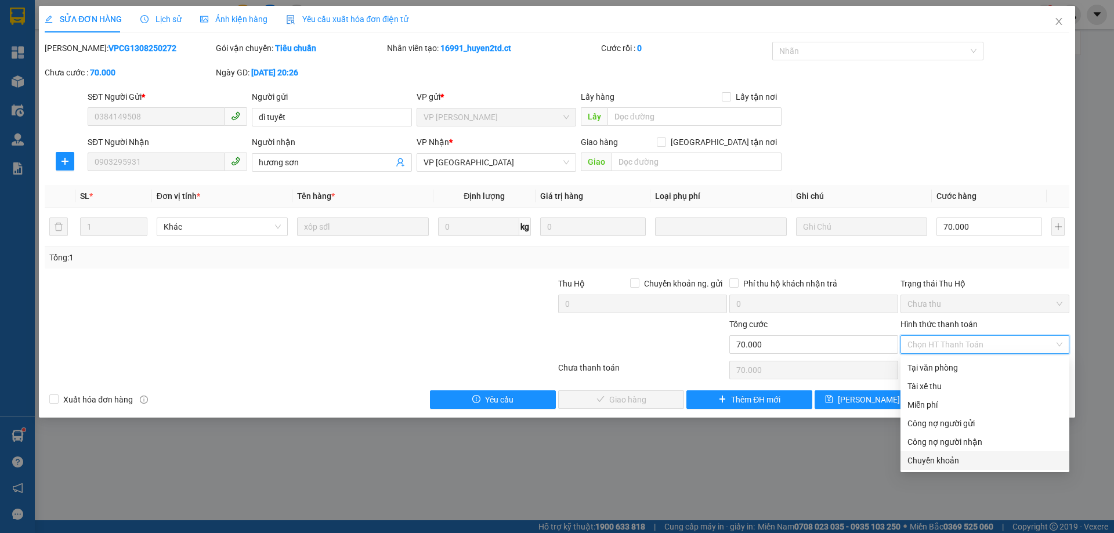
click at [920, 459] on div "Chuyển khoản" at bounding box center [985, 460] width 155 height 13
type input "0"
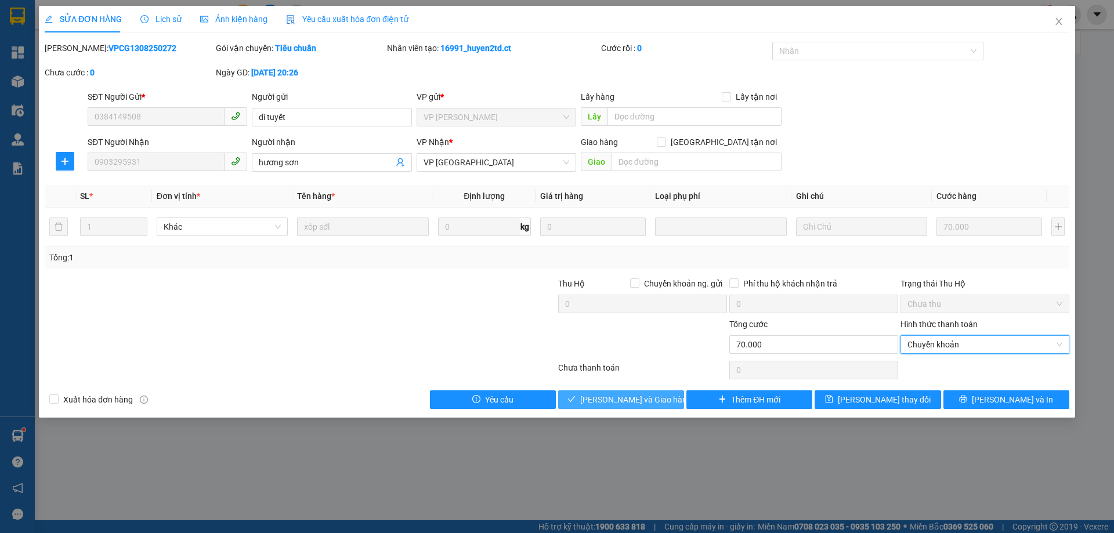
click at [640, 398] on span "Lưu và Giao hàng" at bounding box center [635, 399] width 111 height 13
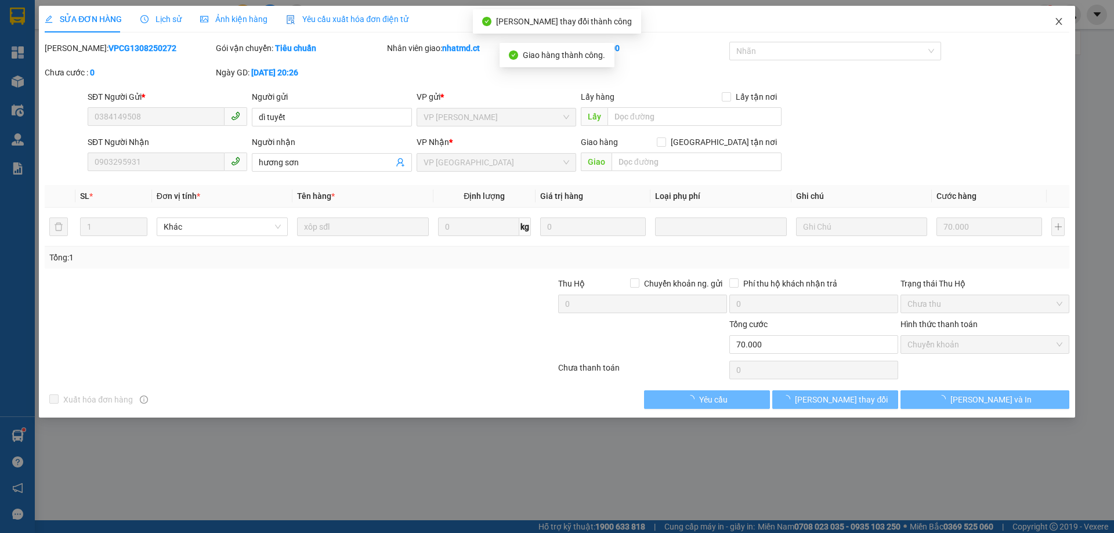
click at [1058, 25] on icon "close" at bounding box center [1058, 21] width 9 height 9
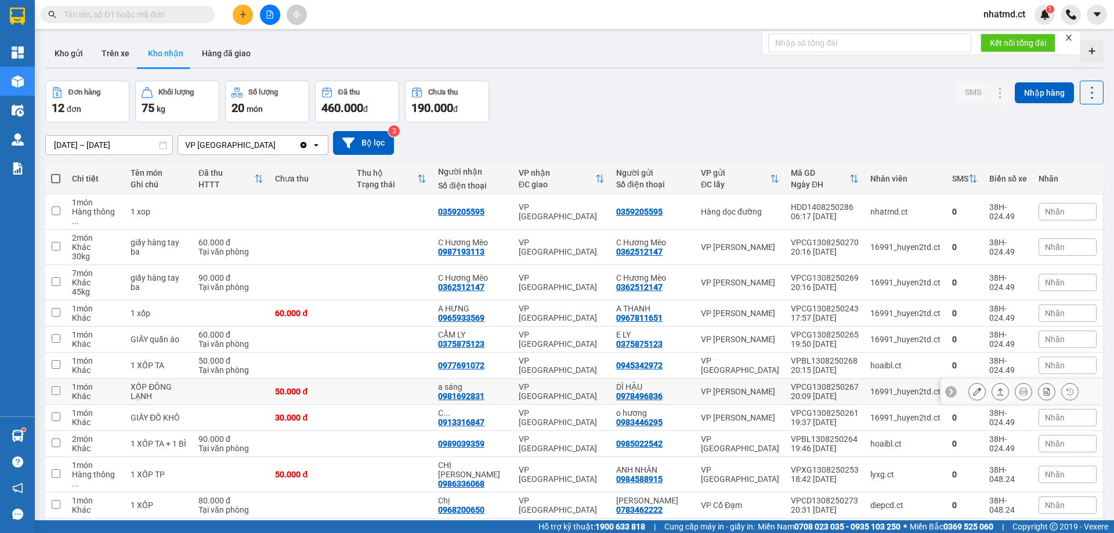
click at [376, 379] on td at bounding box center [391, 392] width 81 height 26
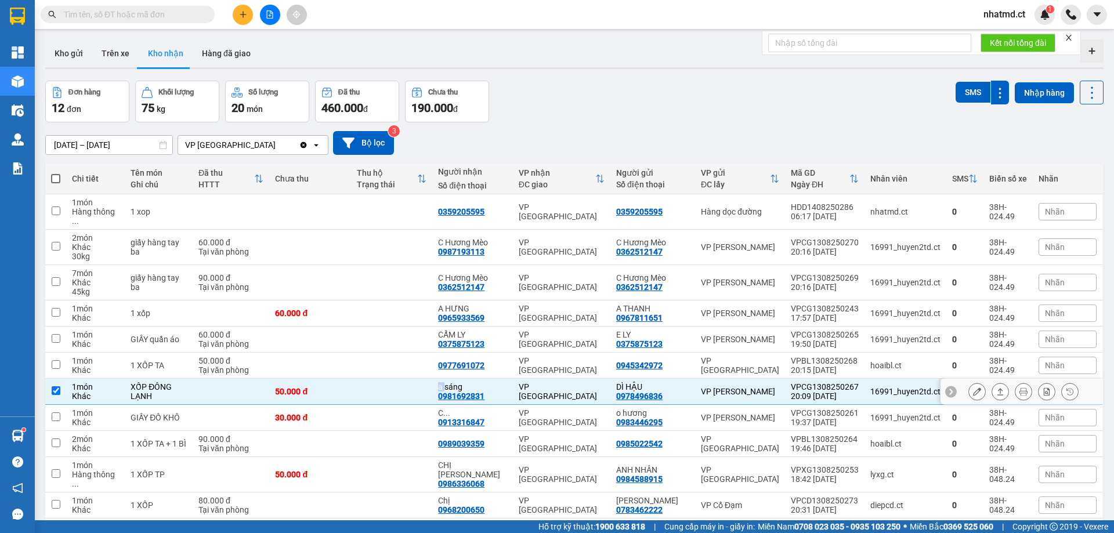
click at [376, 379] on td at bounding box center [391, 392] width 81 height 26
checkbox input "false"
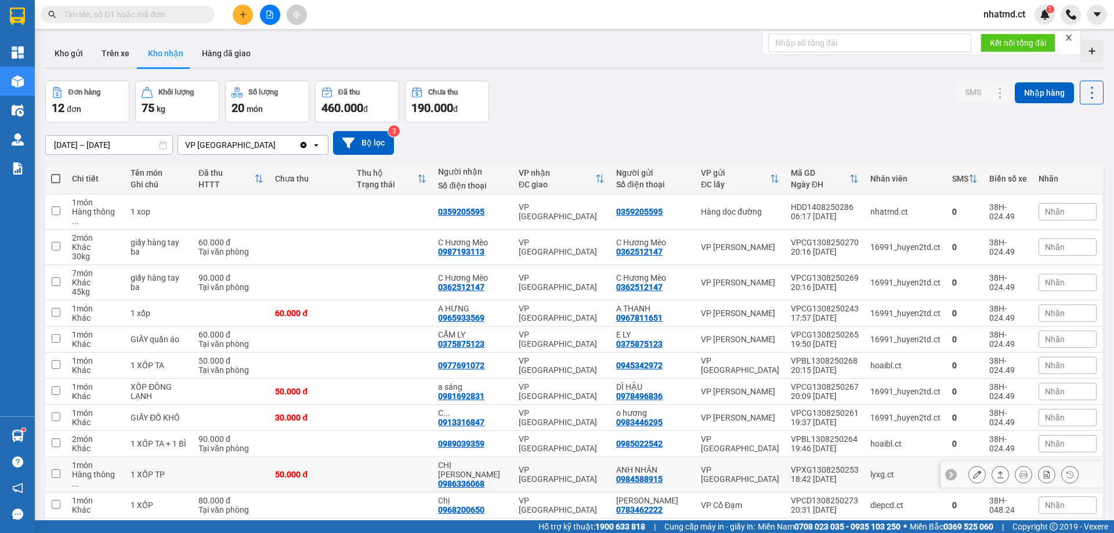
click at [351, 457] on td "50.000 đ" at bounding box center [309, 474] width 81 height 35
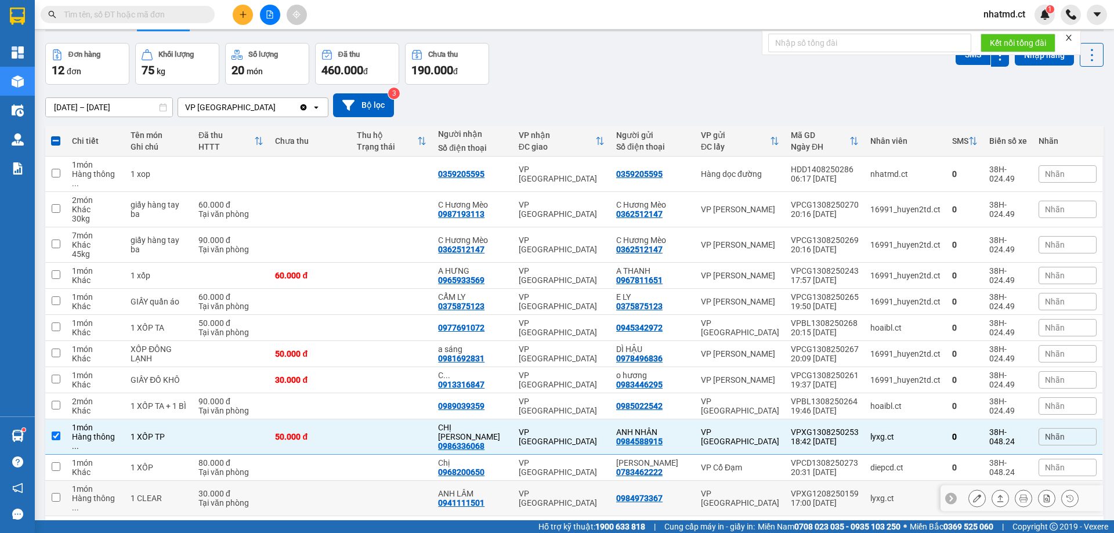
scroll to position [53, 0]
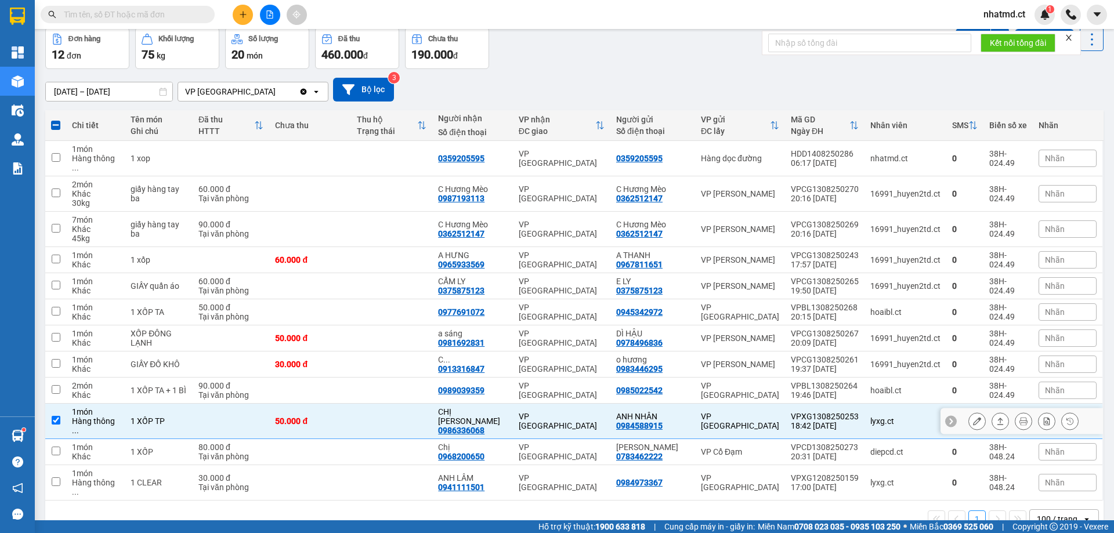
click at [351, 416] on td "50.000 đ" at bounding box center [309, 421] width 81 height 35
checkbox input "false"
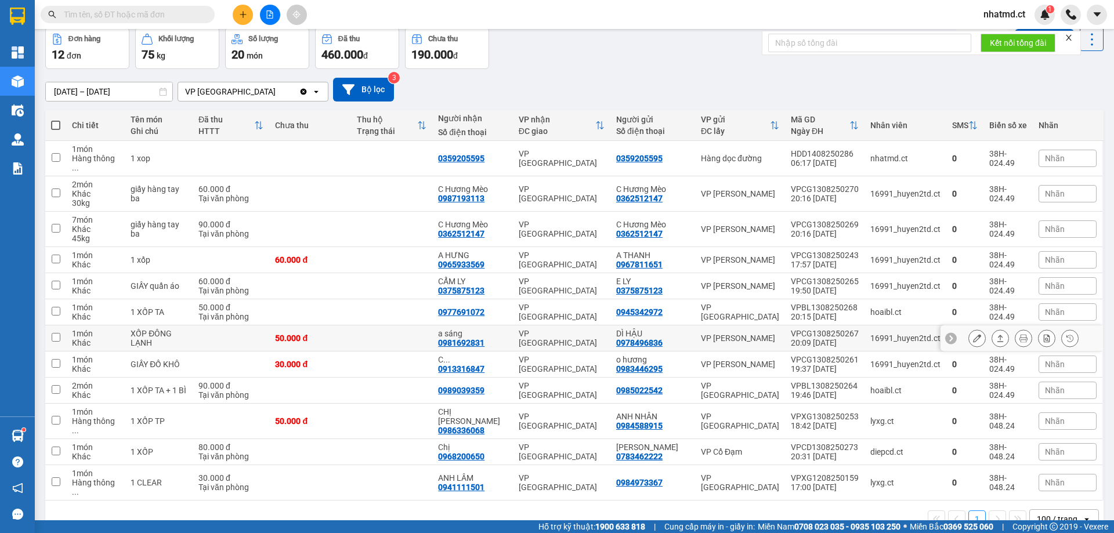
click at [387, 326] on td at bounding box center [391, 339] width 81 height 26
checkbox input "true"
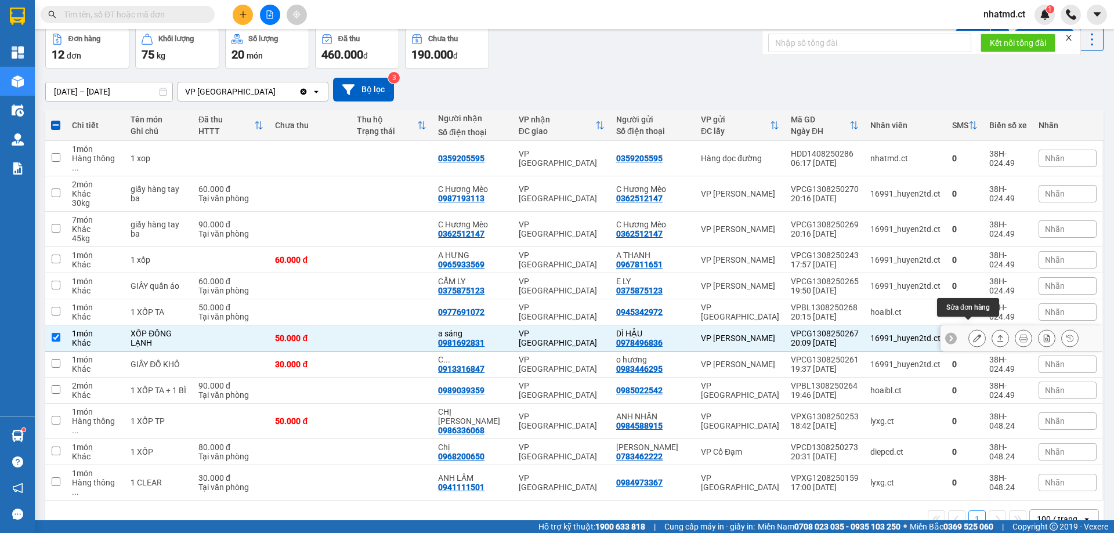
click at [973, 334] on icon at bounding box center [977, 338] width 8 height 8
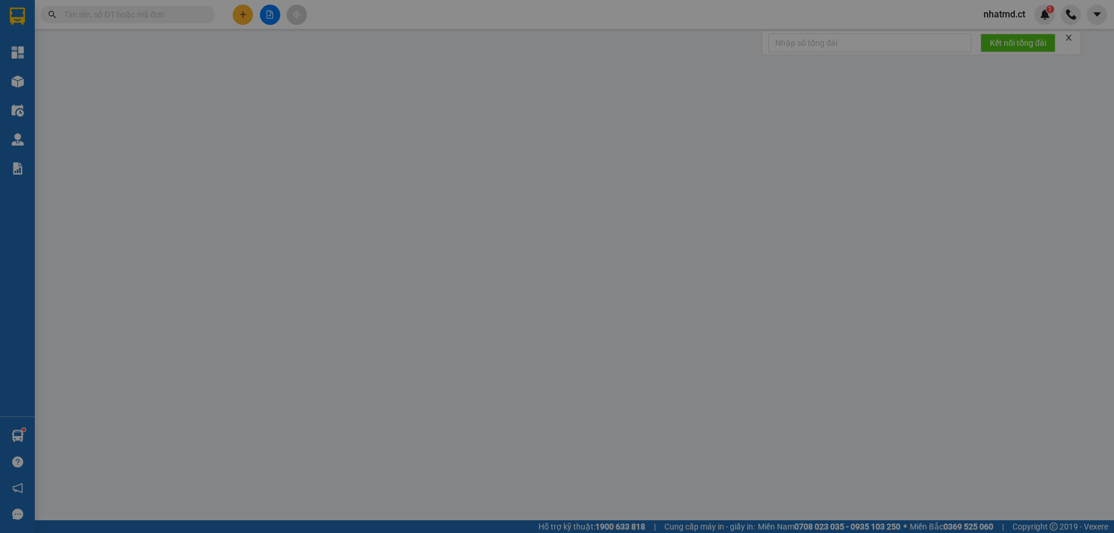
type input "0978496836"
type input "DÌ HẬU"
type input "0981692831"
type input "a sáng"
type input "50.000"
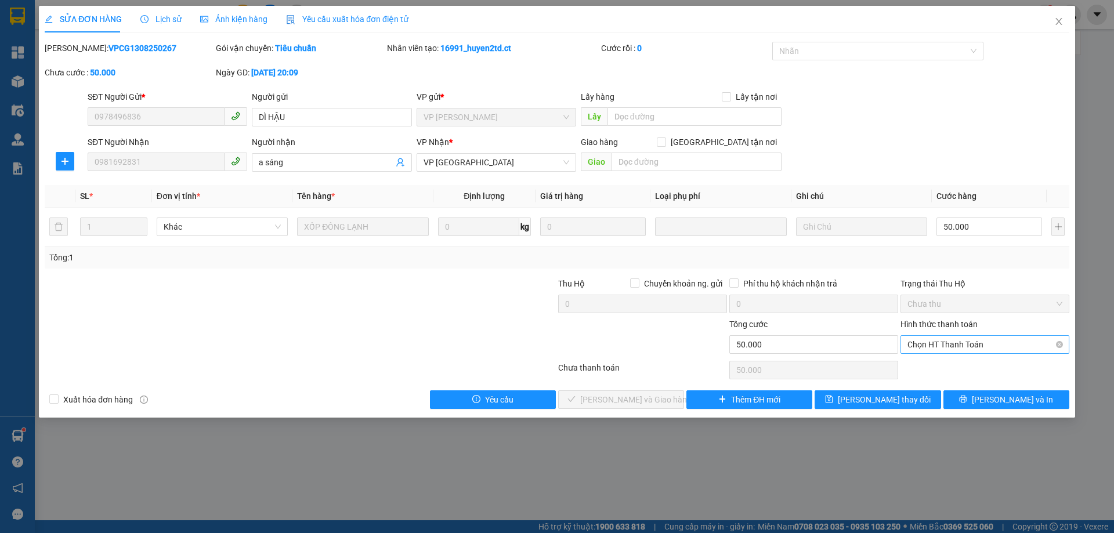
click at [998, 349] on span "Chọn HT Thanh Toán" at bounding box center [985, 344] width 155 height 17
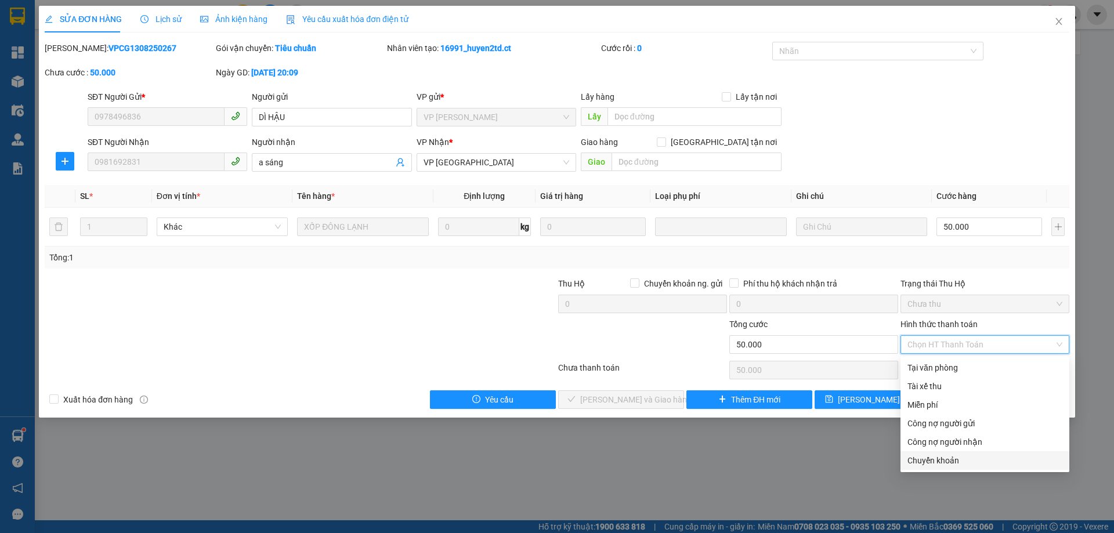
click at [913, 463] on div "Chuyển khoản" at bounding box center [985, 460] width 155 height 13
type input "0"
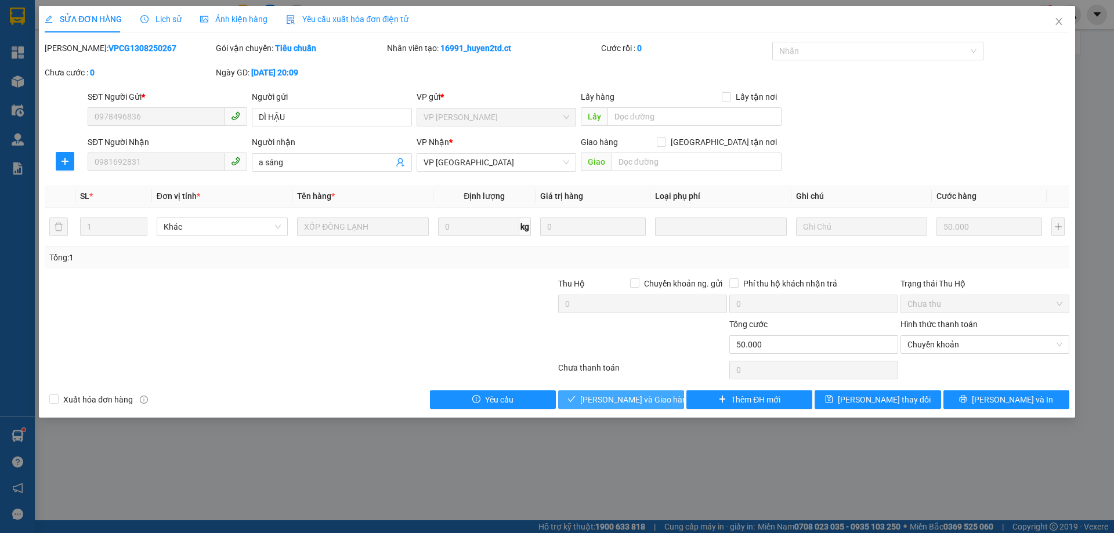
click at [640, 405] on span "Lưu và Giao hàng" at bounding box center [635, 399] width 111 height 13
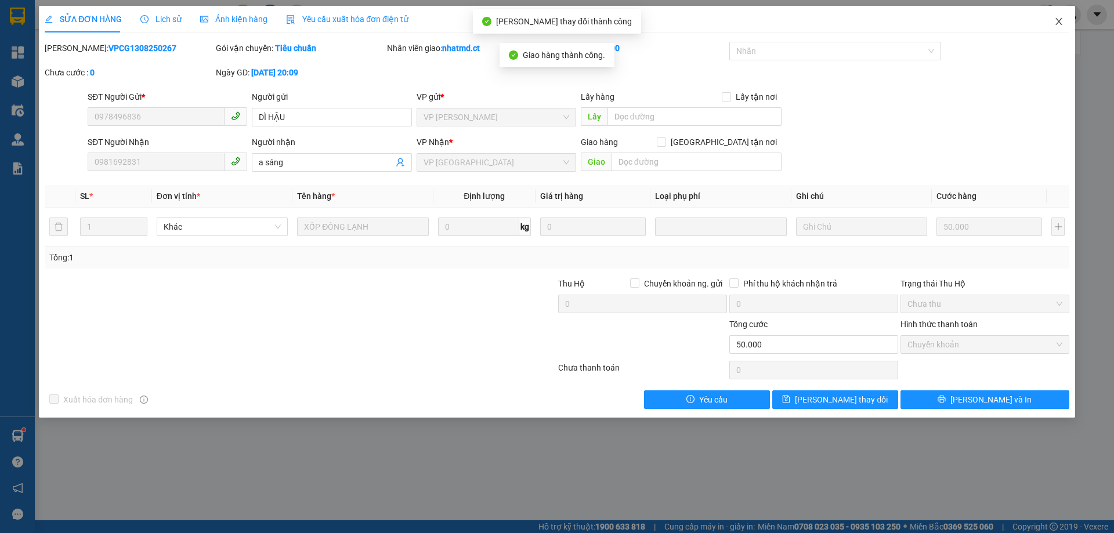
click at [1060, 23] on icon "close" at bounding box center [1059, 21] width 6 height 7
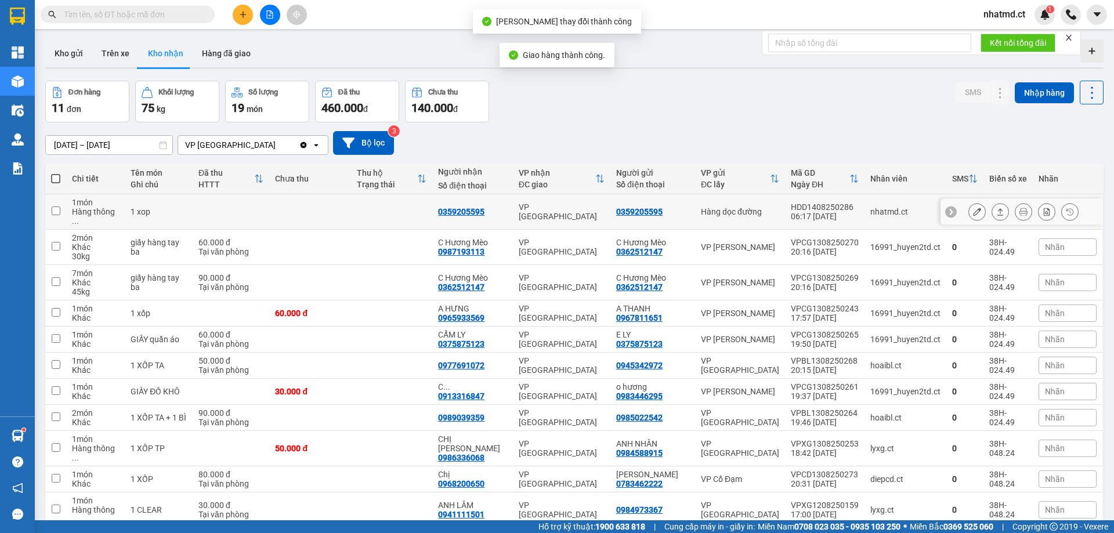
scroll to position [53, 0]
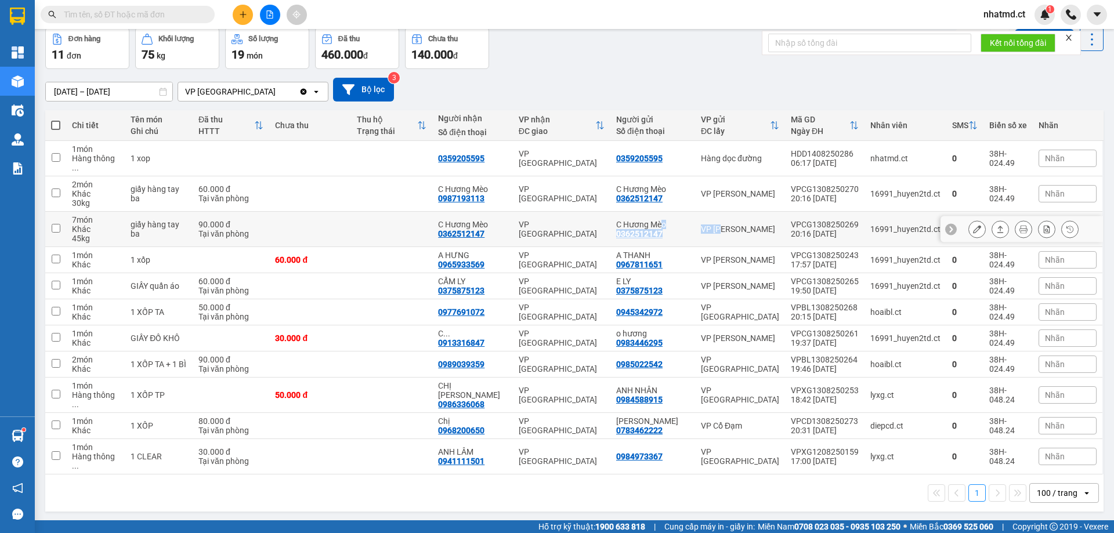
click at [750, 304] on tbody "1 món Hàng thông ... 1 xop 0359205595 VP Mỹ Đình 0359205595 Hàng dọc đường HDD1…" at bounding box center [574, 308] width 1059 height 334
click at [363, 287] on td at bounding box center [391, 286] width 81 height 26
checkbox input "true"
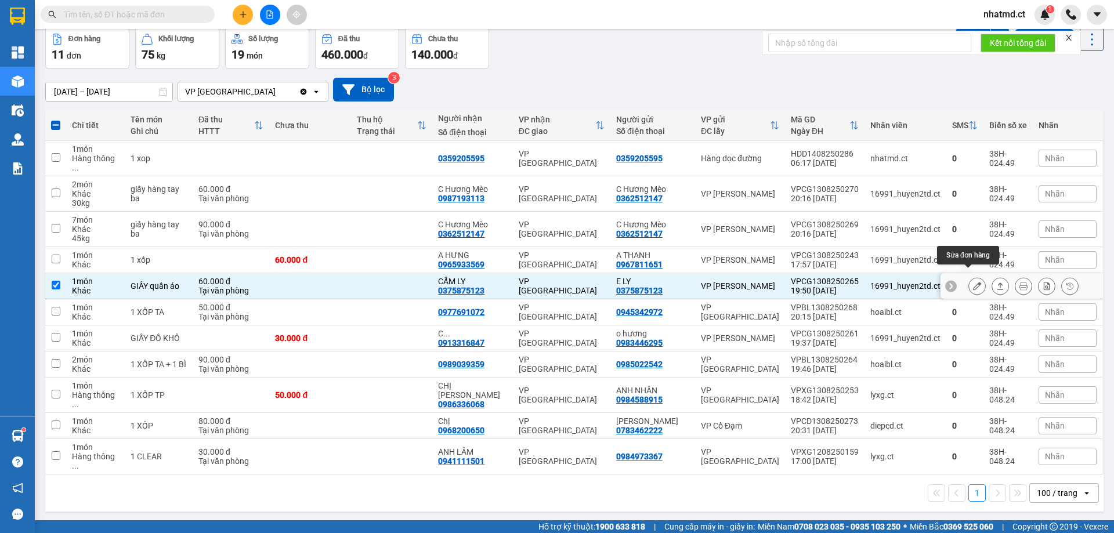
click at [973, 282] on icon at bounding box center [977, 286] width 8 height 8
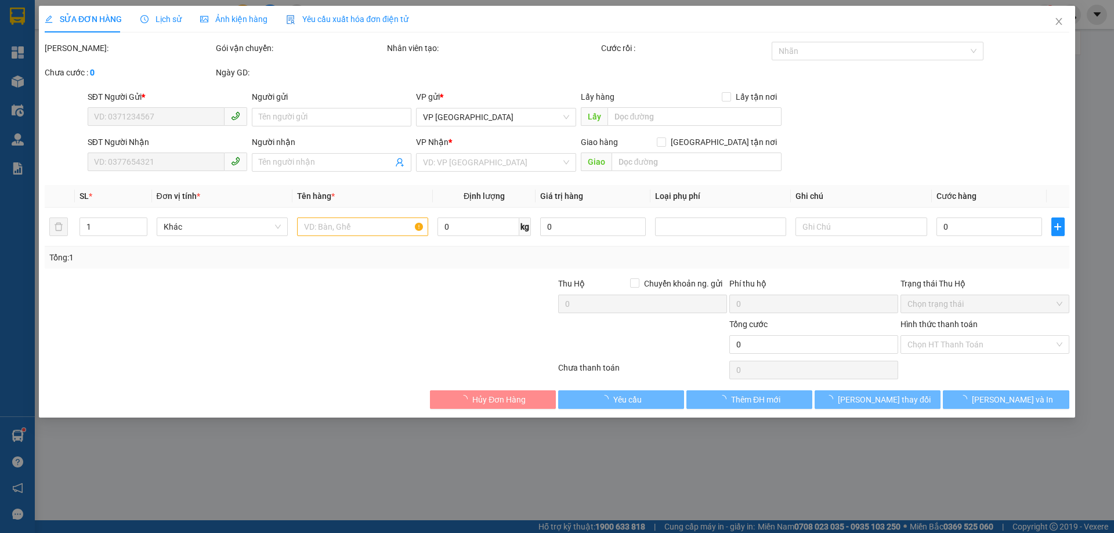
type input "0375875123"
type input "E LY"
type input "0375875123"
type input "CẨM LY"
type input "60.000"
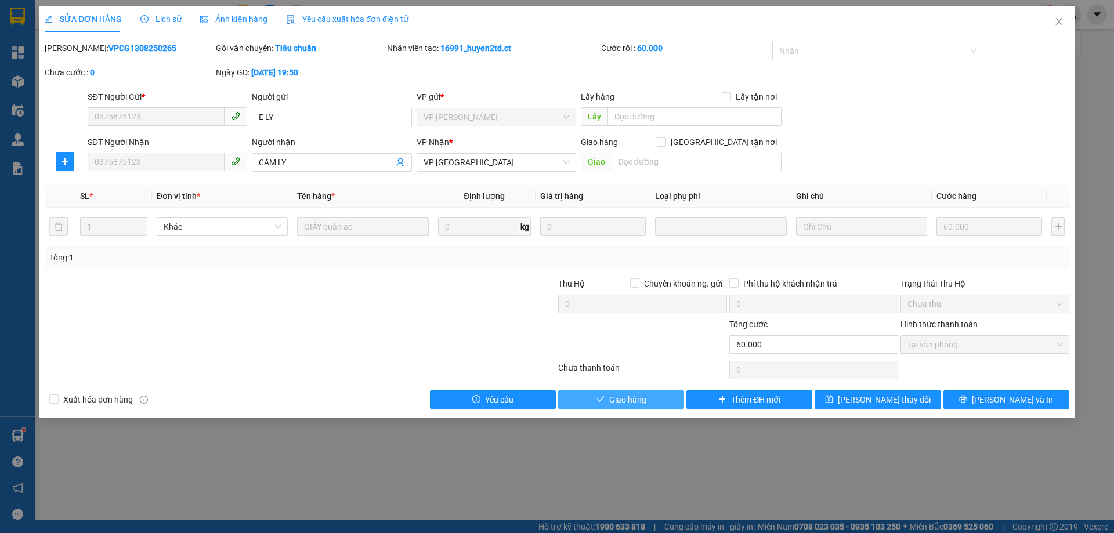
click at [635, 400] on span "Giao hàng" at bounding box center [627, 399] width 37 height 13
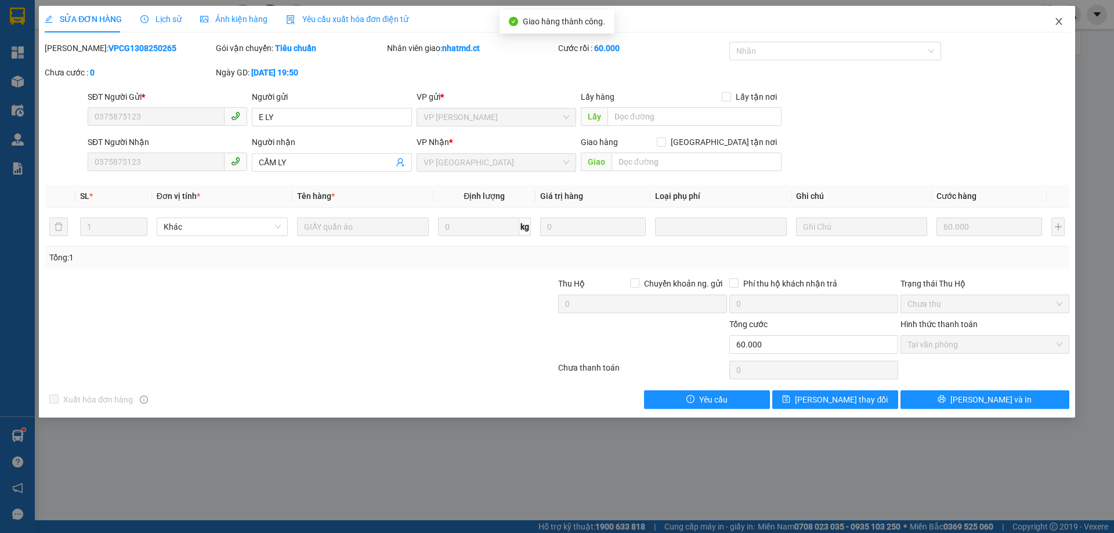
click at [1059, 23] on icon "close" at bounding box center [1058, 21] width 9 height 9
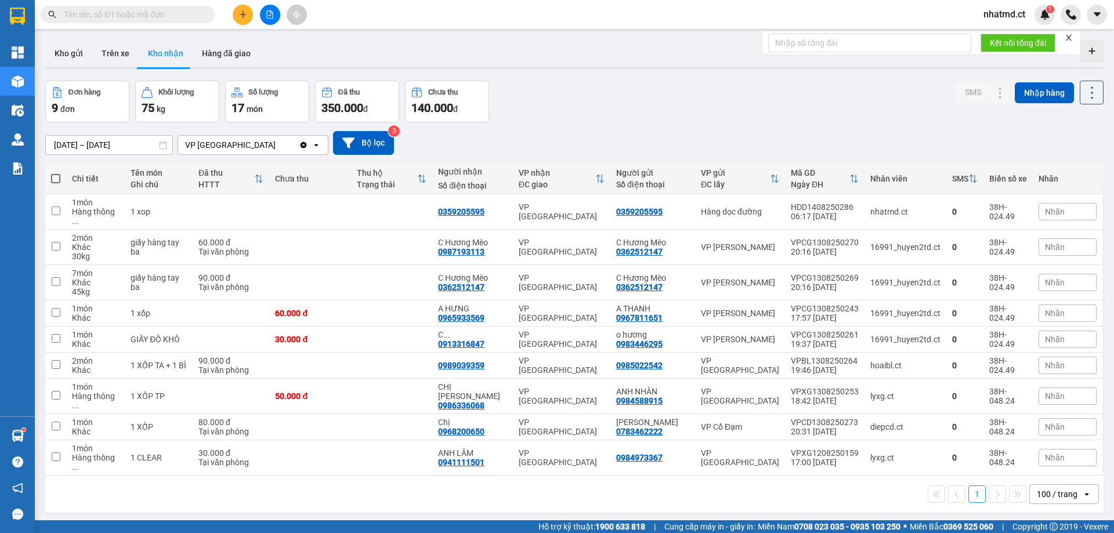
click at [128, 11] on input "text" at bounding box center [132, 14] width 137 height 13
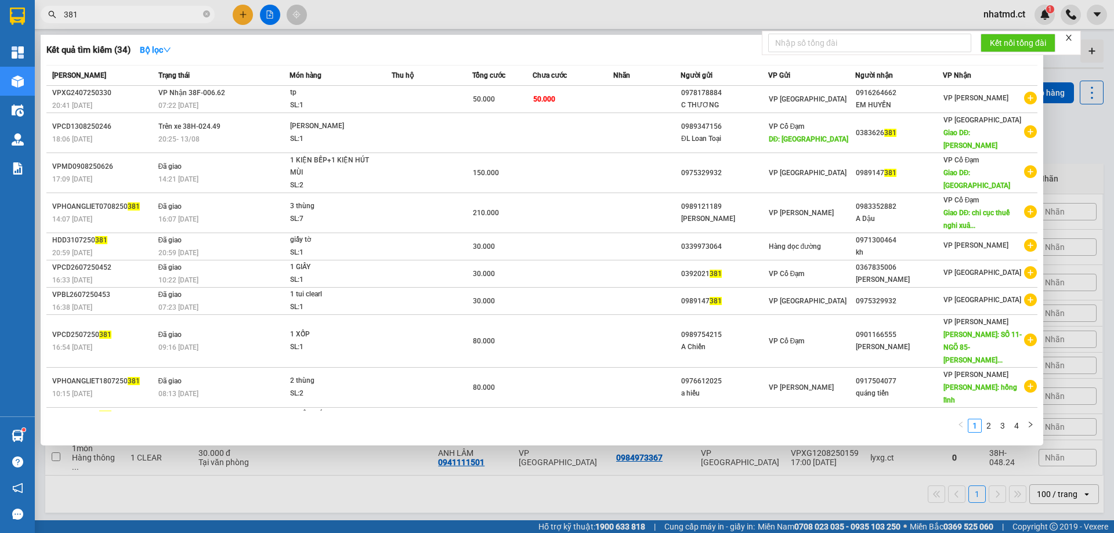
type input "381"
click at [348, 21] on div at bounding box center [557, 266] width 1114 height 533
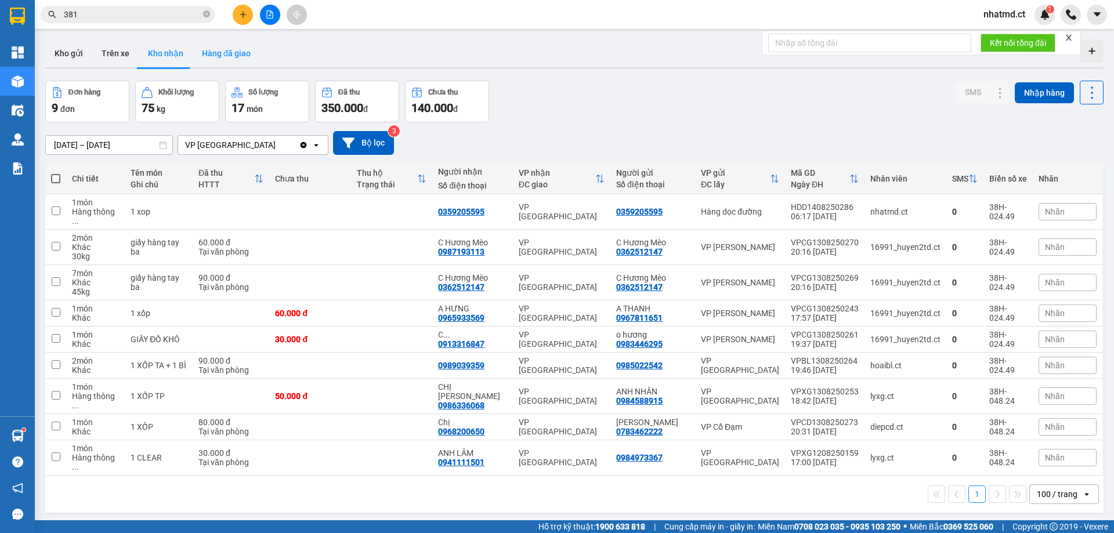
click at [231, 55] on button "Hàng đã giao" at bounding box center [226, 53] width 67 height 28
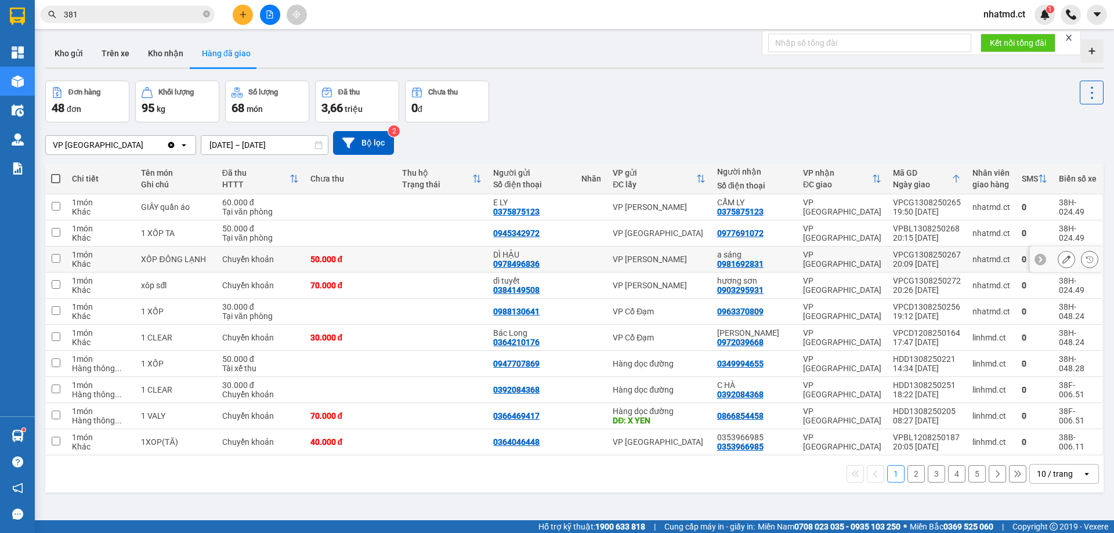
click at [576, 265] on td "DÌ HẬU 0978496836" at bounding box center [531, 260] width 88 height 26
checkbox input "true"
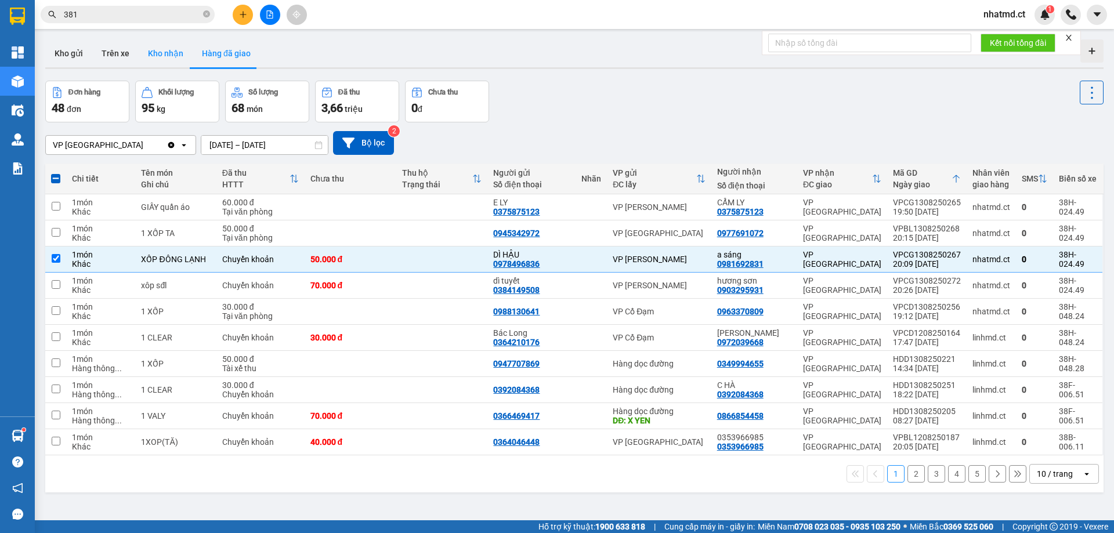
click at [171, 58] on button "Kho nhận" at bounding box center [166, 53] width 54 height 28
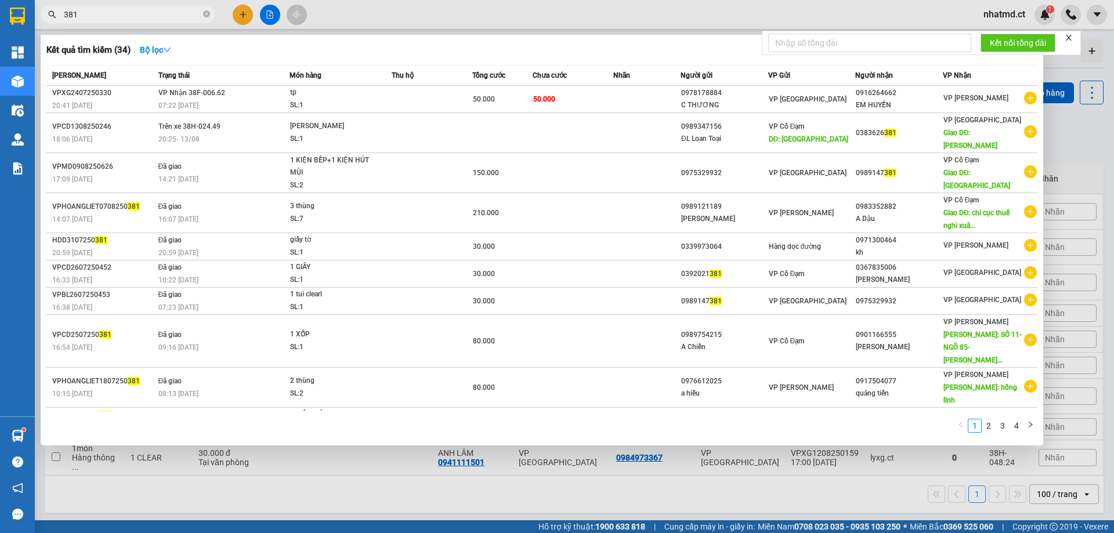
click at [136, 12] on input "381" at bounding box center [132, 14] width 137 height 13
click at [792, 492] on div at bounding box center [557, 266] width 1114 height 533
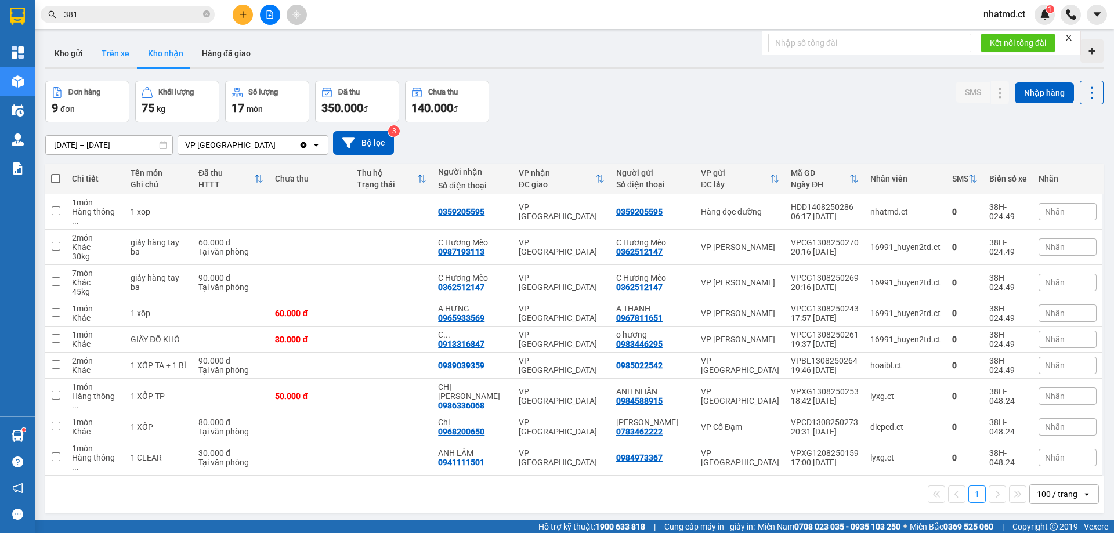
click at [129, 57] on button "Trên xe" at bounding box center [115, 53] width 46 height 28
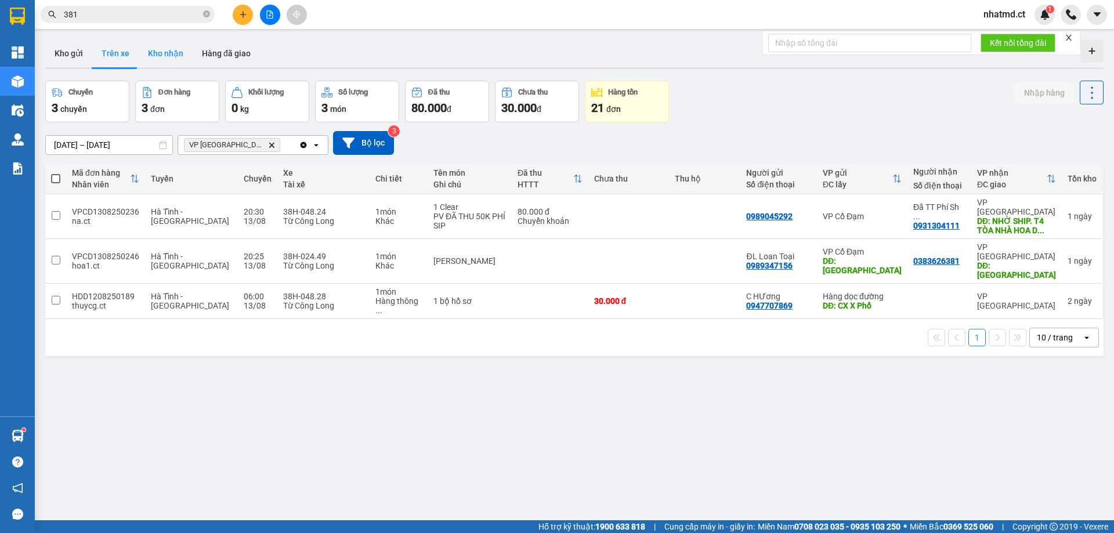
click at [180, 57] on button "Kho nhận" at bounding box center [166, 53] width 54 height 28
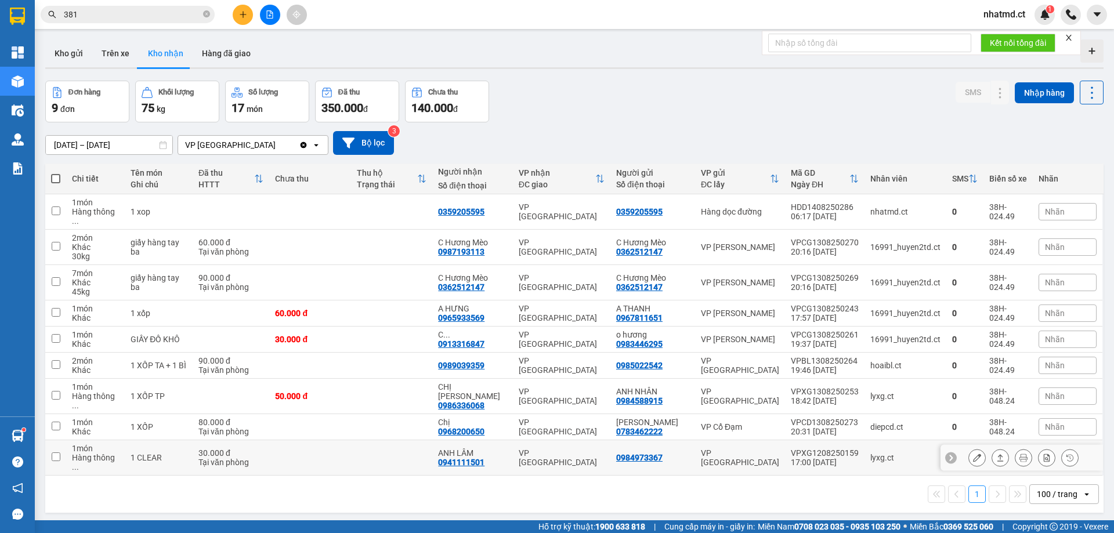
click at [393, 440] on td at bounding box center [391, 457] width 81 height 35
checkbox input "true"
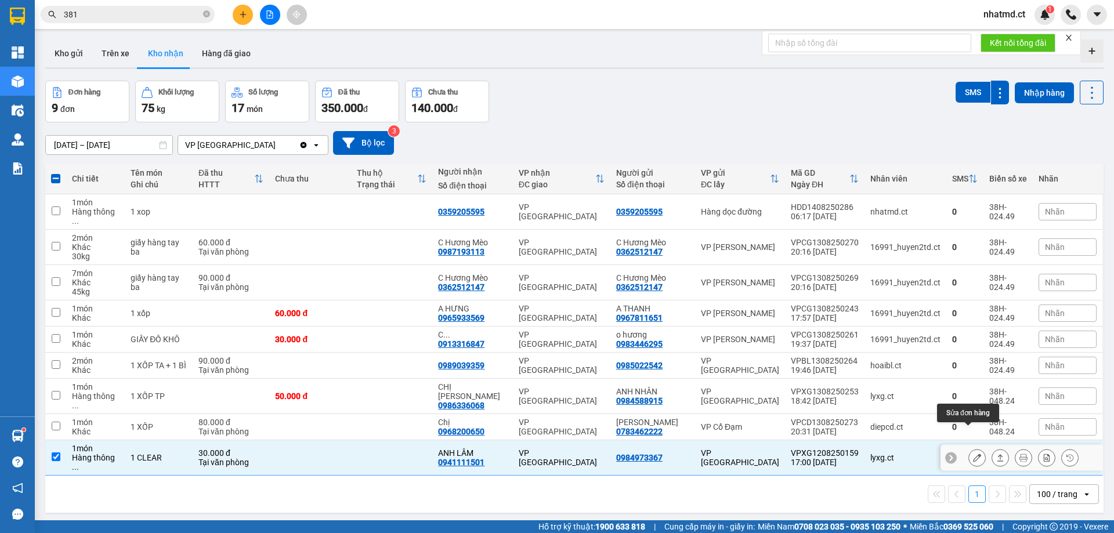
click at [973, 454] on icon at bounding box center [977, 458] width 8 height 8
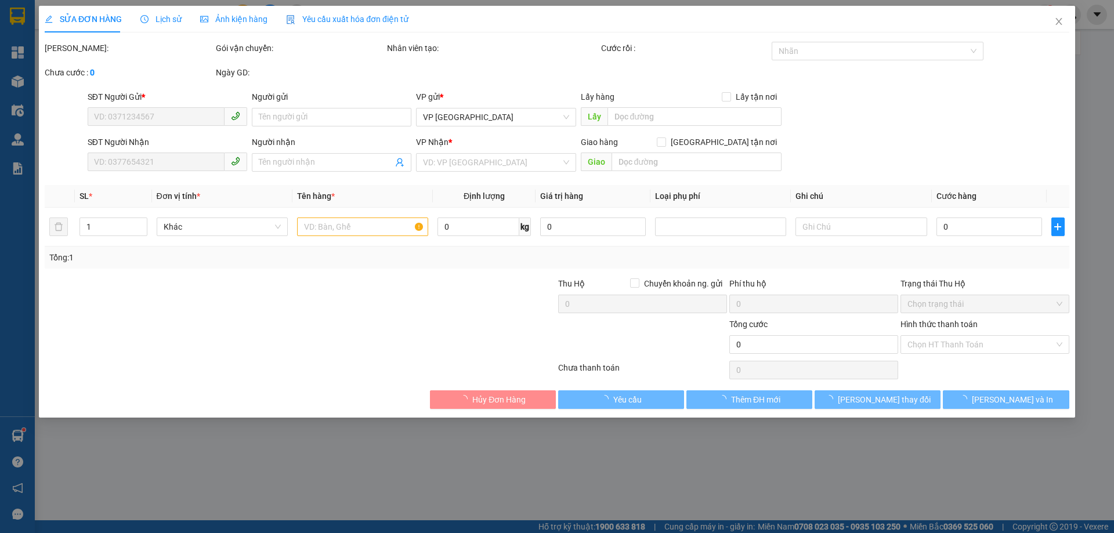
type input "0984973367"
type input "0941111501"
type input "ANH LÂM"
type input "30.000"
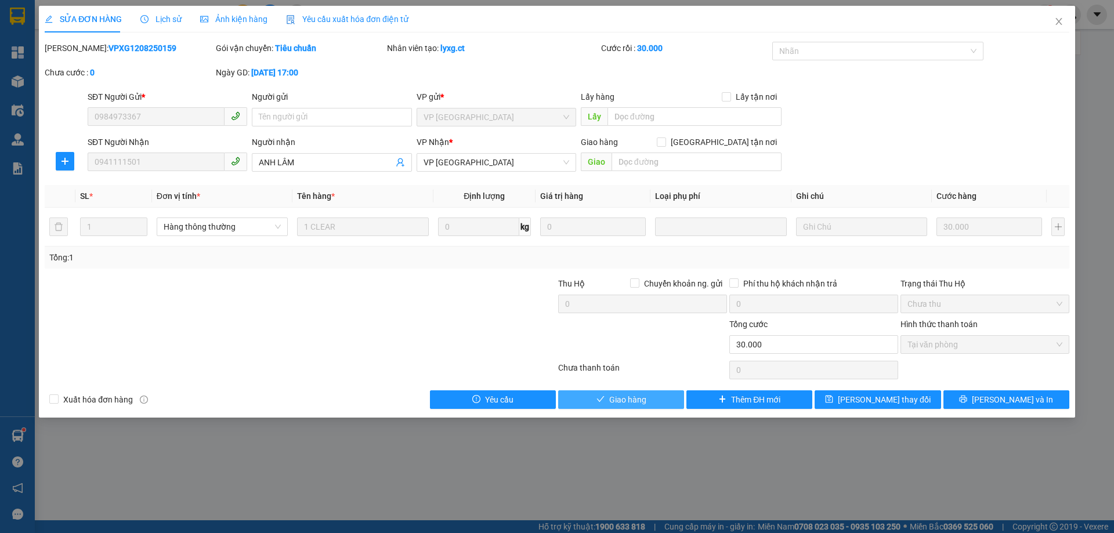
click at [657, 407] on button "Giao hàng" at bounding box center [621, 400] width 126 height 19
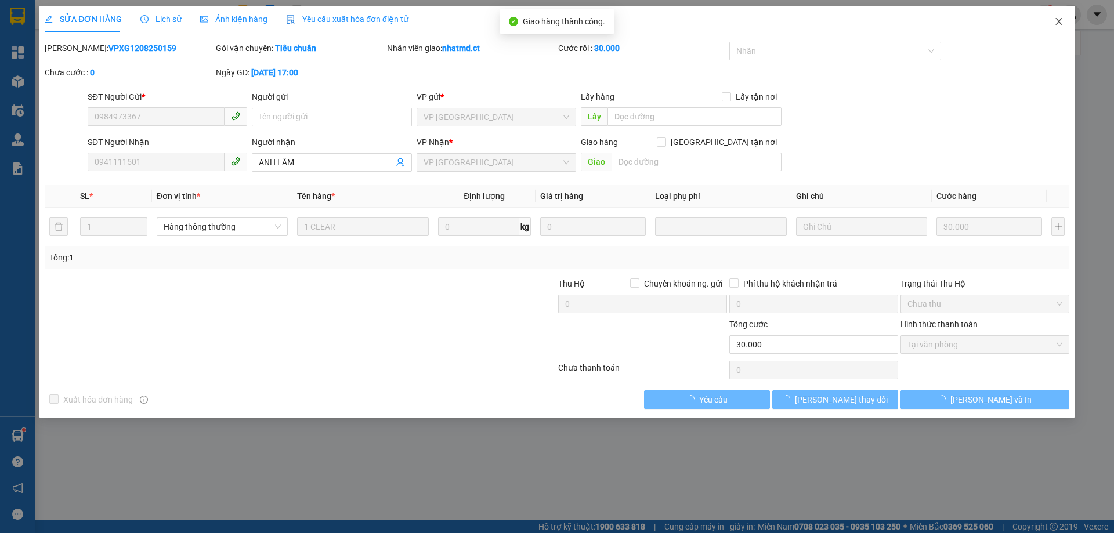
click at [1057, 20] on icon "close" at bounding box center [1058, 21] width 9 height 9
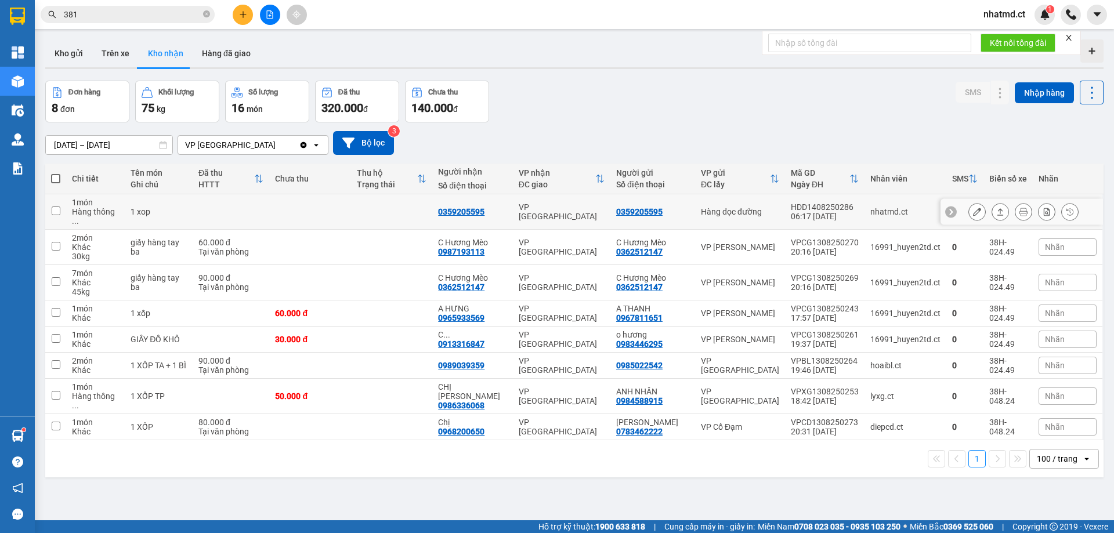
click at [390, 205] on td at bounding box center [391, 211] width 81 height 35
checkbox input "true"
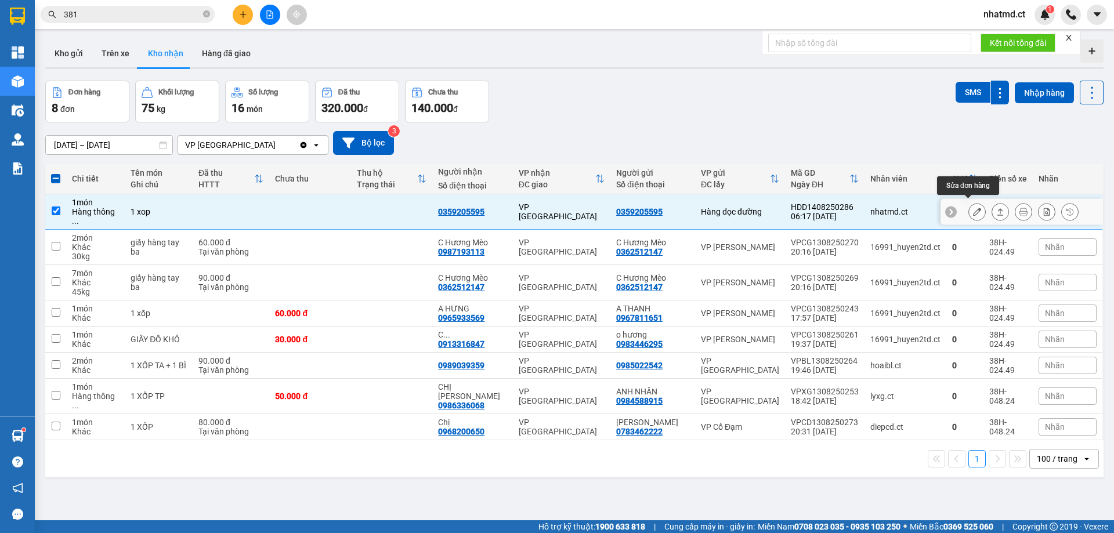
click at [969, 208] on button at bounding box center [977, 212] width 16 height 20
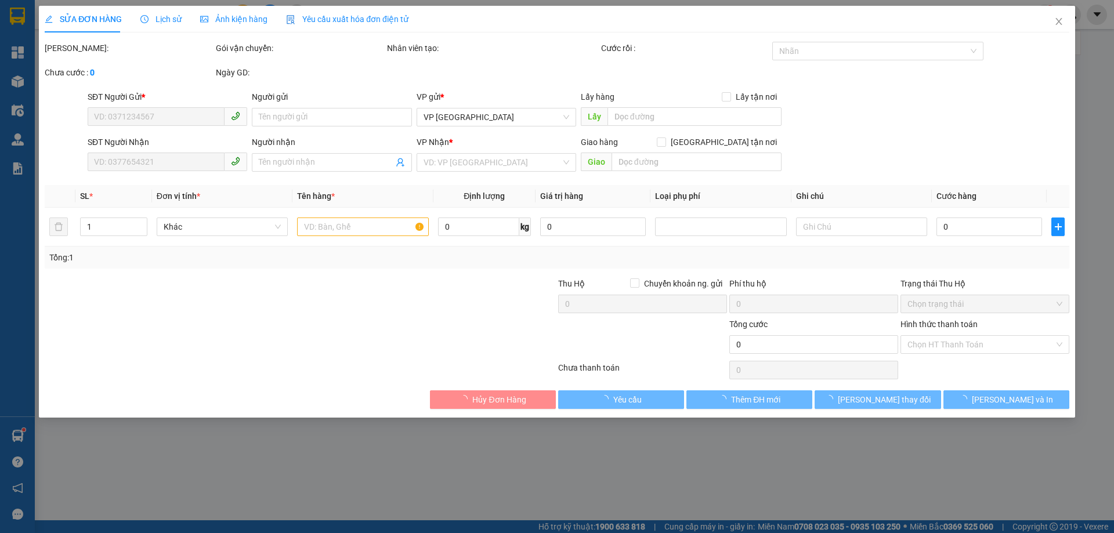
type input "0359205595"
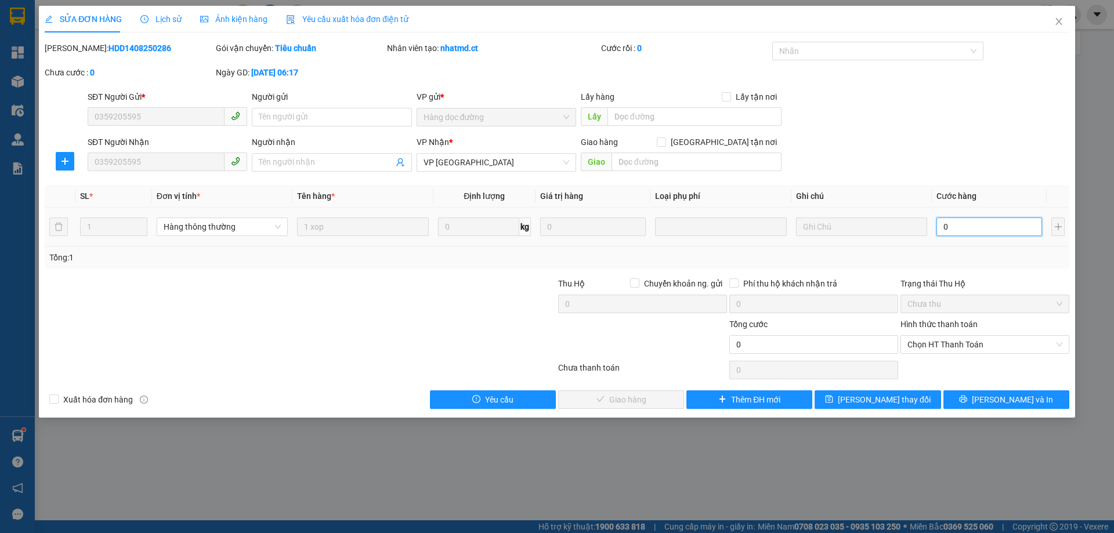
click at [983, 233] on input "0" at bounding box center [990, 227] width 106 height 19
type input "6"
type input "60"
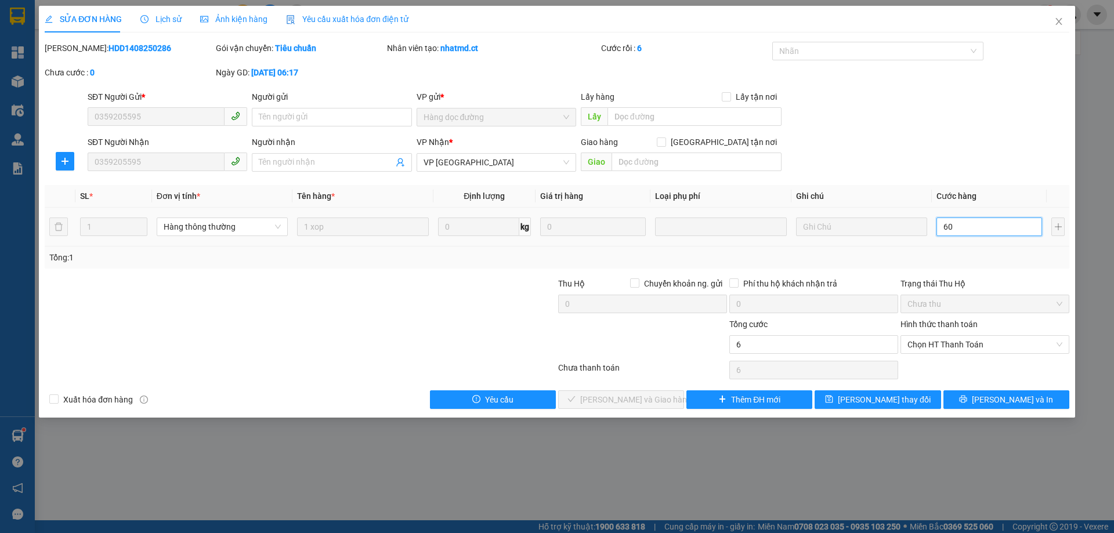
type input "60"
type input "60.000"
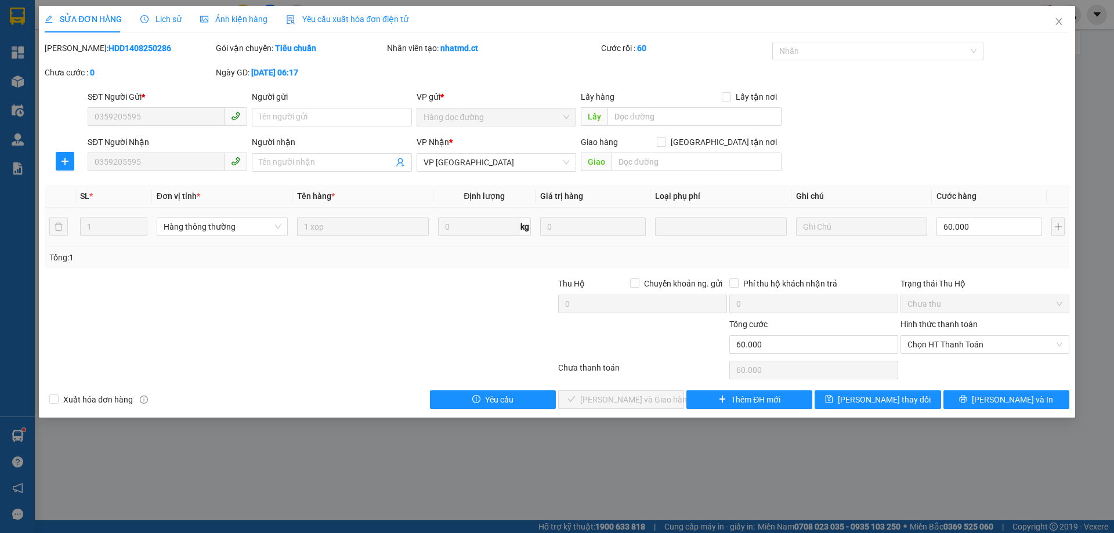
click at [985, 243] on td "60.000" at bounding box center [989, 227] width 115 height 39
click at [941, 348] on span "Chọn HT Thanh Toán" at bounding box center [985, 344] width 155 height 17
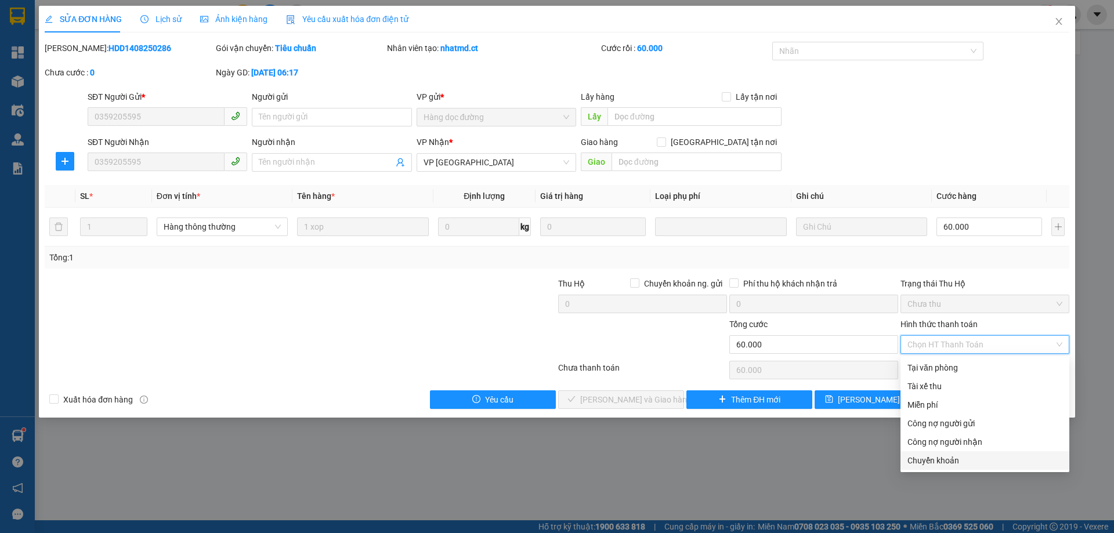
drag, startPoint x: 918, startPoint y: 453, endPoint x: 918, endPoint y: 462, distance: 9.3
click at [918, 461] on div "Chuyển khoản" at bounding box center [985, 461] width 169 height 19
type input "0"
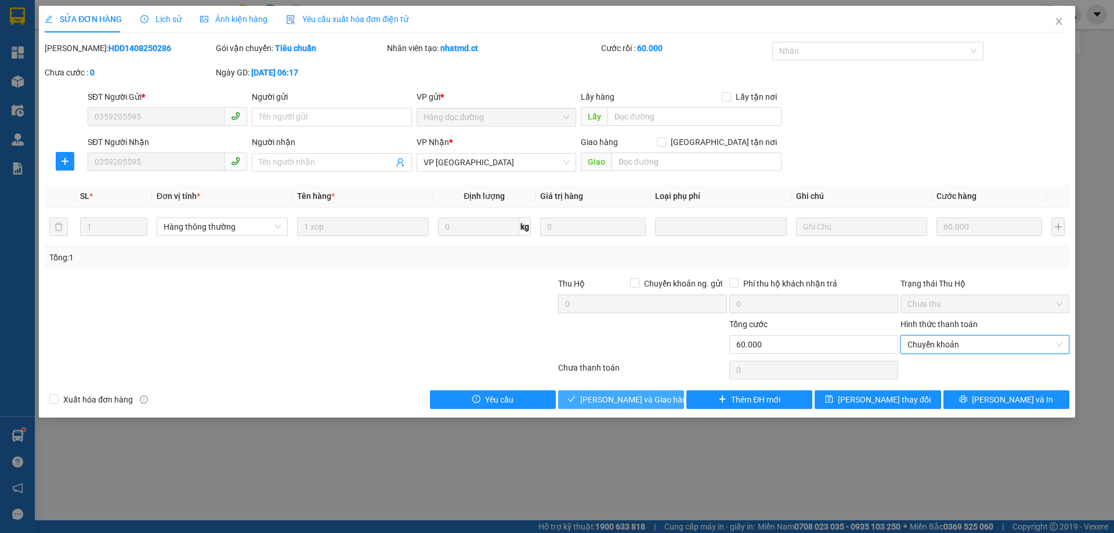
drag, startPoint x: 617, startPoint y: 396, endPoint x: 727, endPoint y: 335, distance: 125.5
click at [619, 396] on span "Lưu và Giao hàng" at bounding box center [635, 399] width 111 height 13
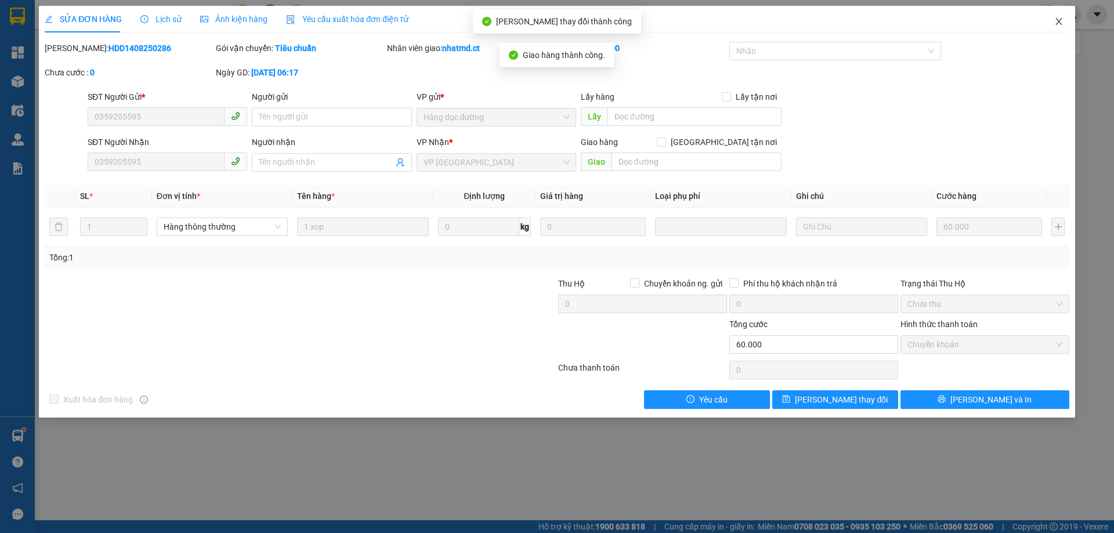
click at [1054, 27] on span "Close" at bounding box center [1059, 22] width 32 height 32
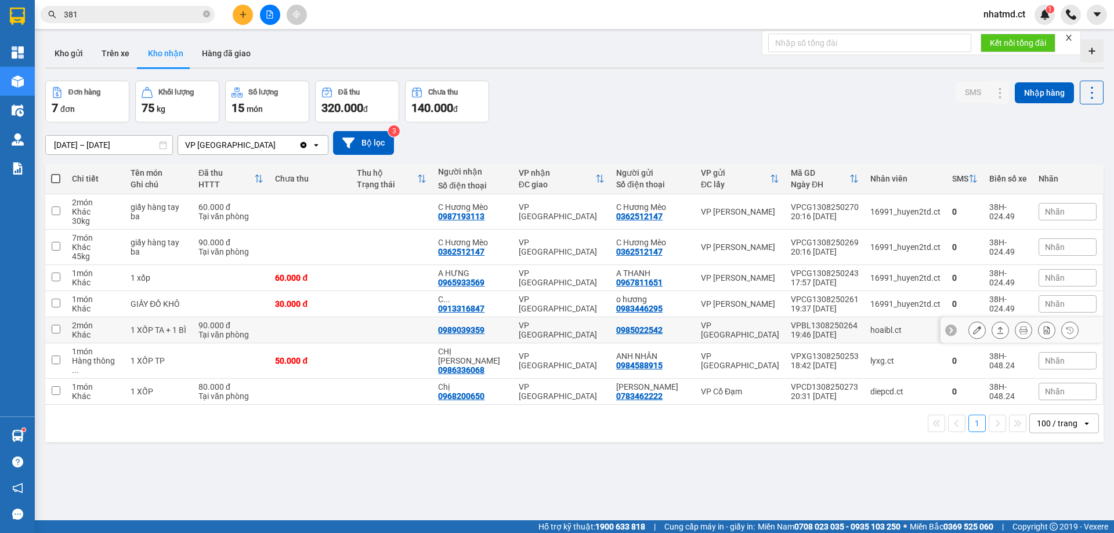
click at [351, 339] on td at bounding box center [309, 330] width 81 height 26
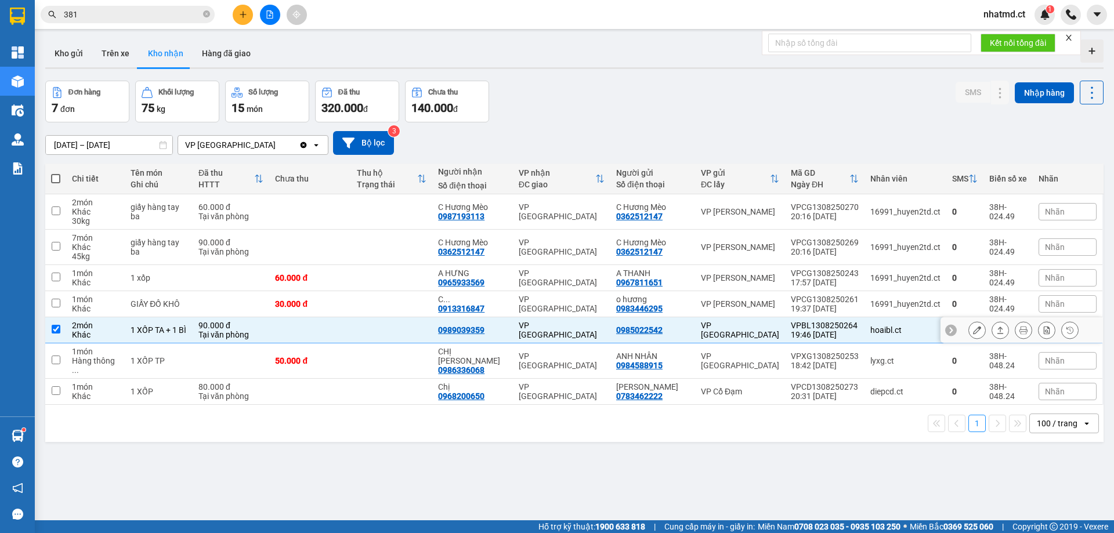
checkbox input "true"
